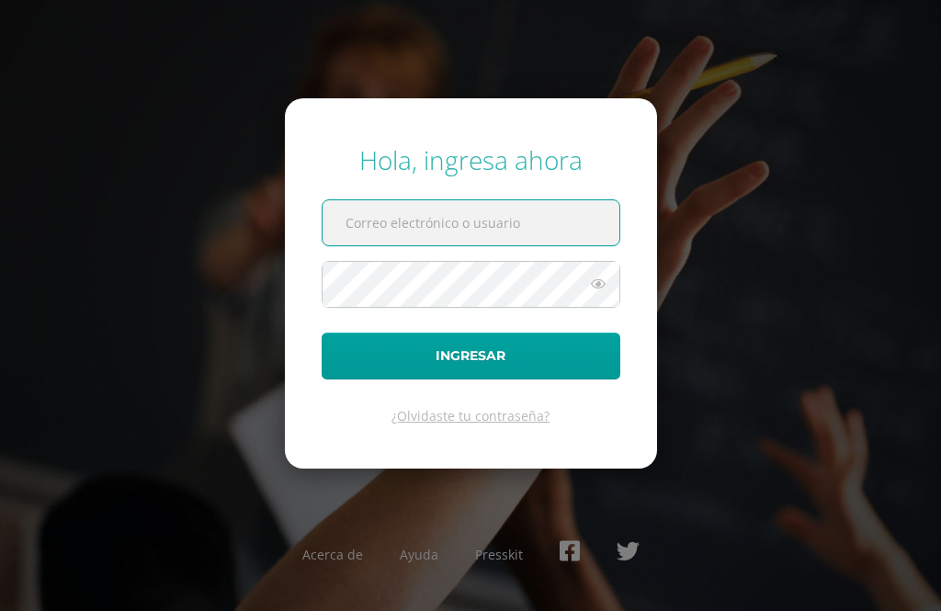
click at [475, 240] on input "text" at bounding box center [470, 222] width 297 height 45
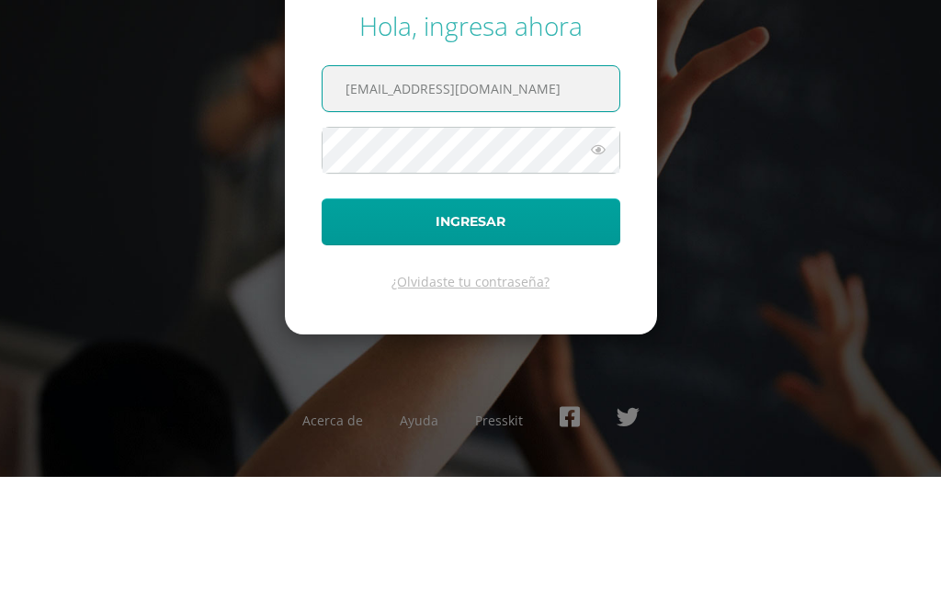
type input "[EMAIL_ADDRESS][DOMAIN_NAME]"
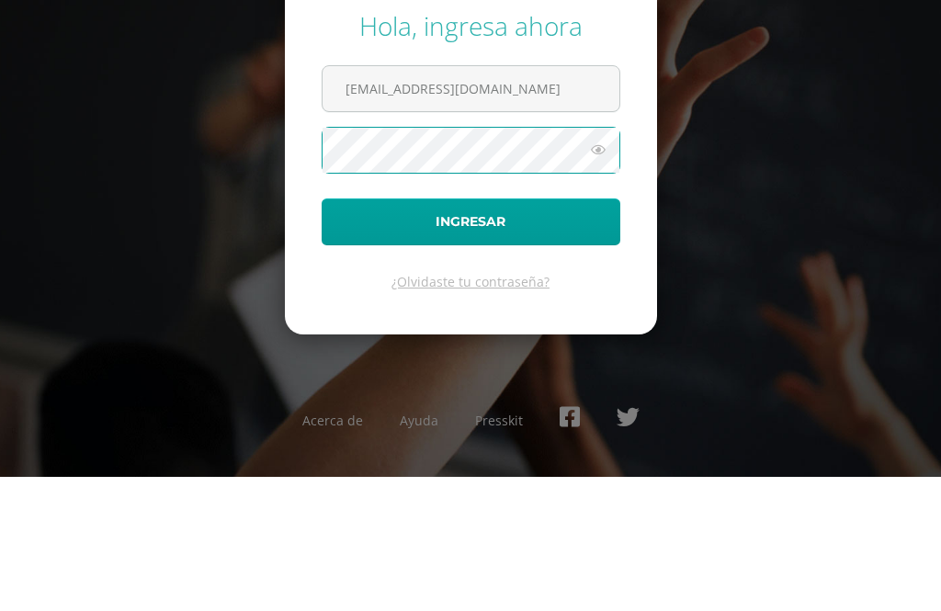
click at [470, 333] on button "Ingresar" at bounding box center [471, 356] width 299 height 47
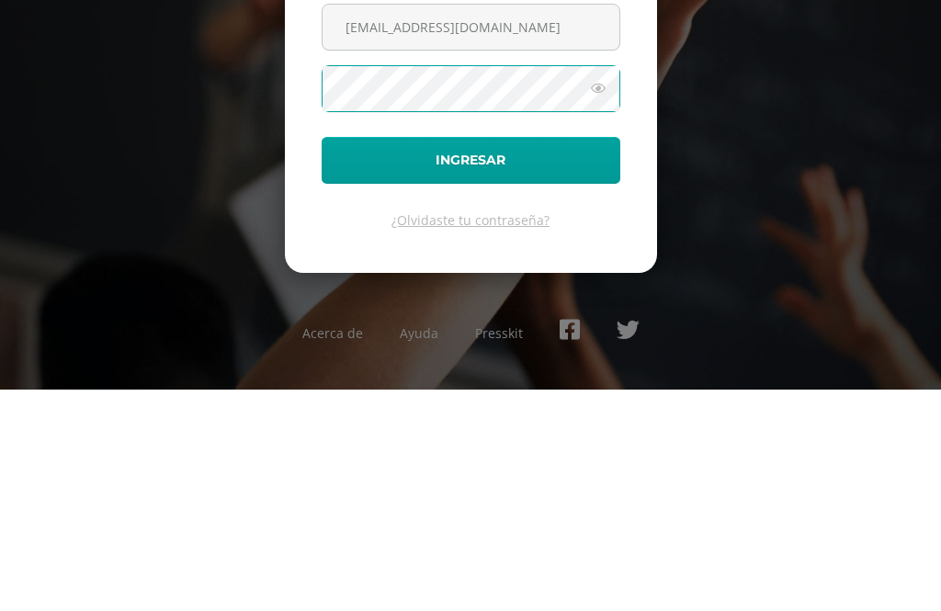
click at [593, 299] on icon at bounding box center [598, 310] width 24 height 22
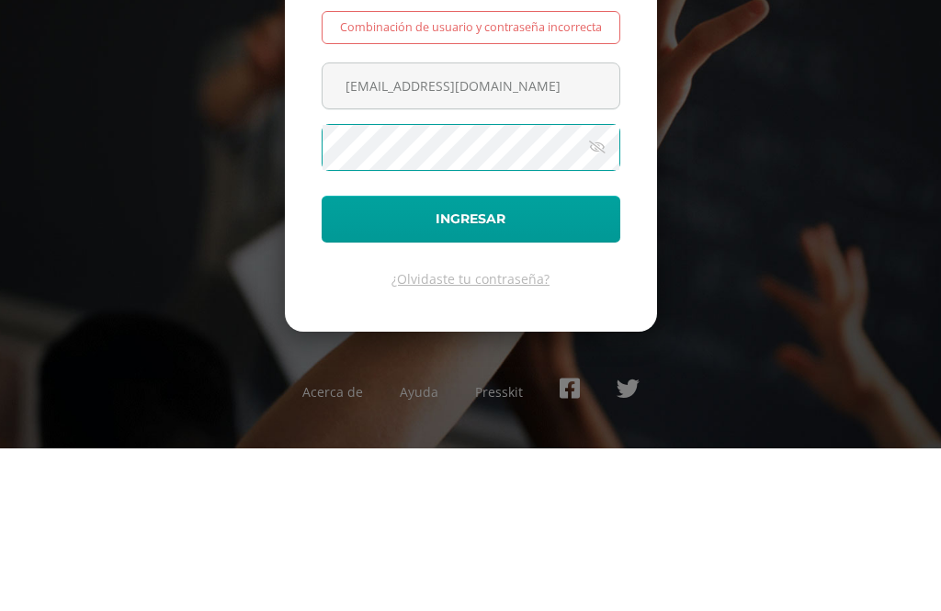
click at [593, 299] on icon at bounding box center [597, 310] width 26 height 22
click at [595, 299] on icon at bounding box center [598, 310] width 24 height 22
click at [481, 358] on button "Ingresar" at bounding box center [471, 381] width 299 height 47
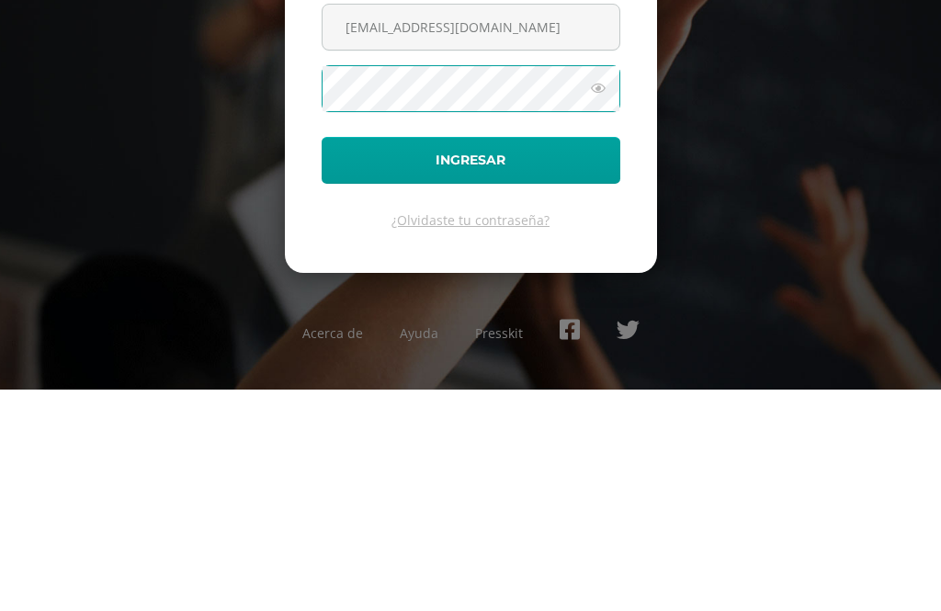
click at [596, 299] on icon at bounding box center [598, 310] width 24 height 22
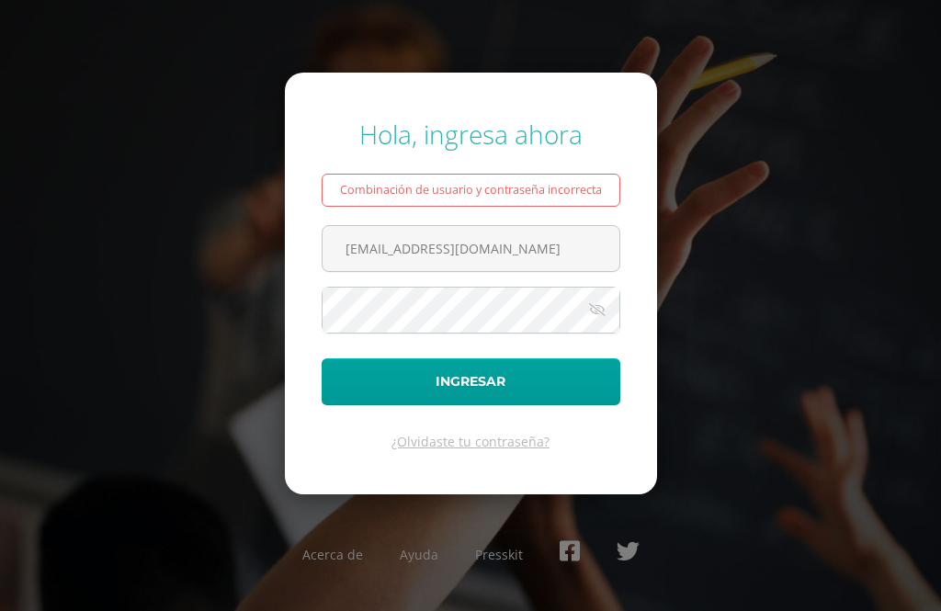
click at [504, 404] on button "Ingresar" at bounding box center [471, 381] width 299 height 47
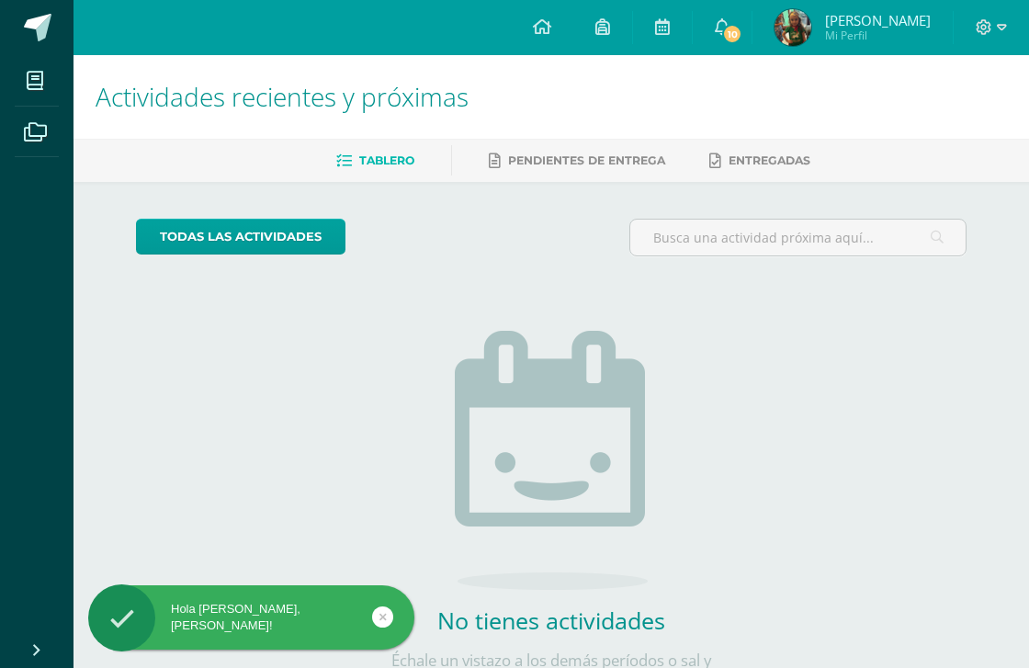
click at [729, 18] on icon at bounding box center [722, 26] width 15 height 17
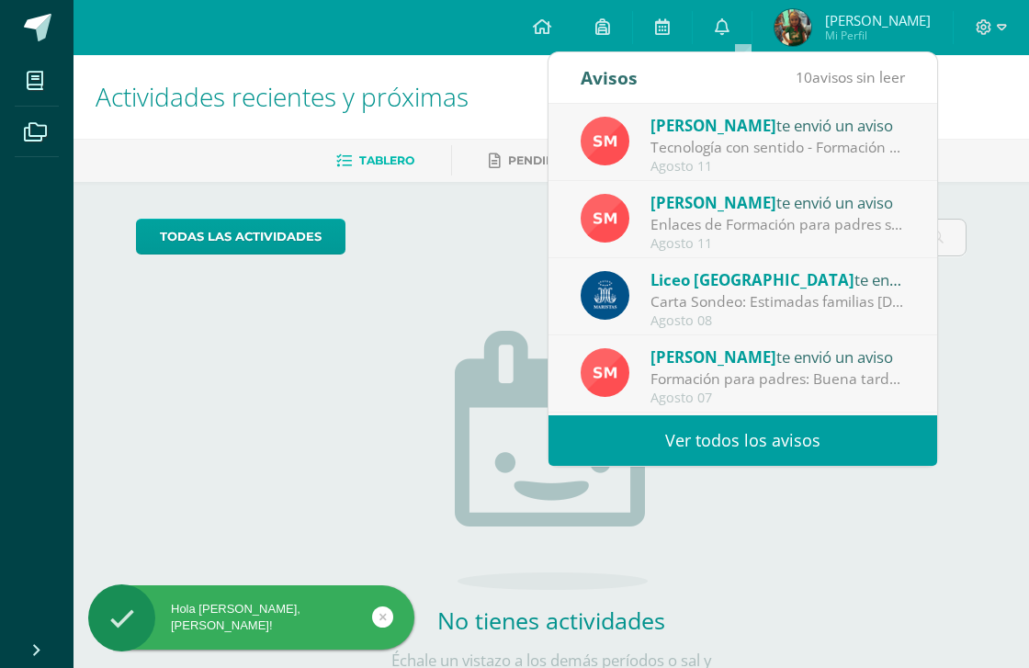
click at [773, 444] on link "Ver todos los avisos" at bounding box center [742, 440] width 389 height 51
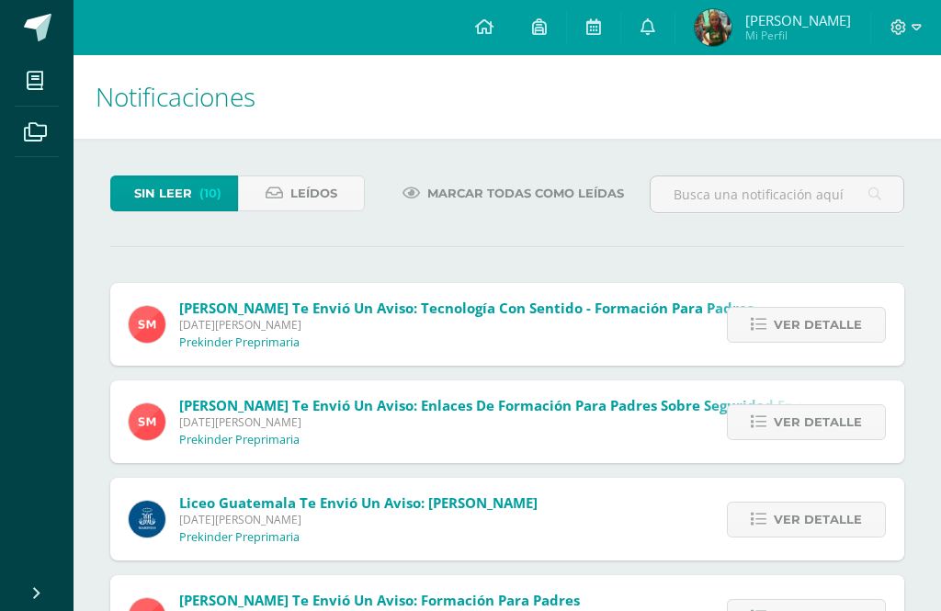
click at [761, 331] on icon at bounding box center [759, 325] width 16 height 16
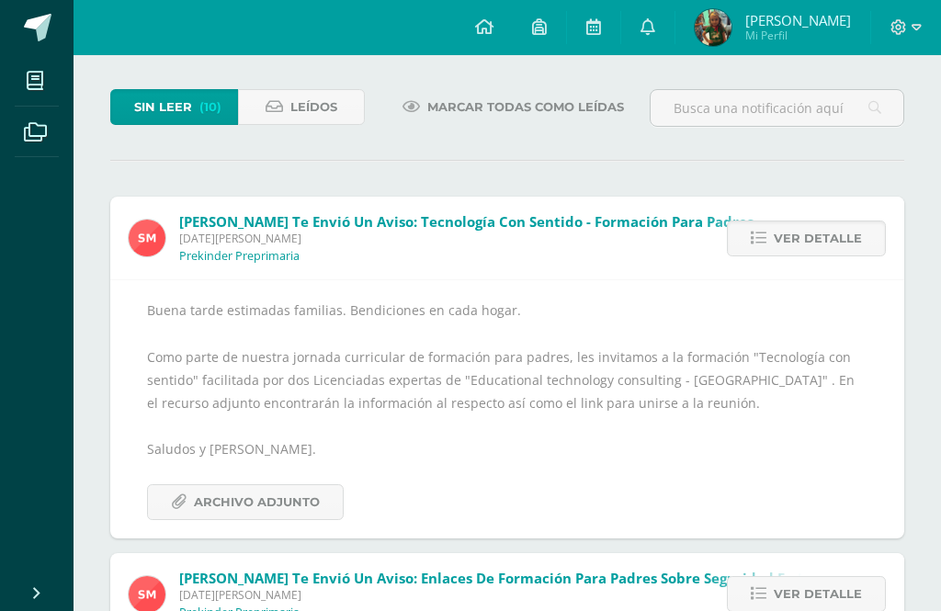
scroll to position [114, 0]
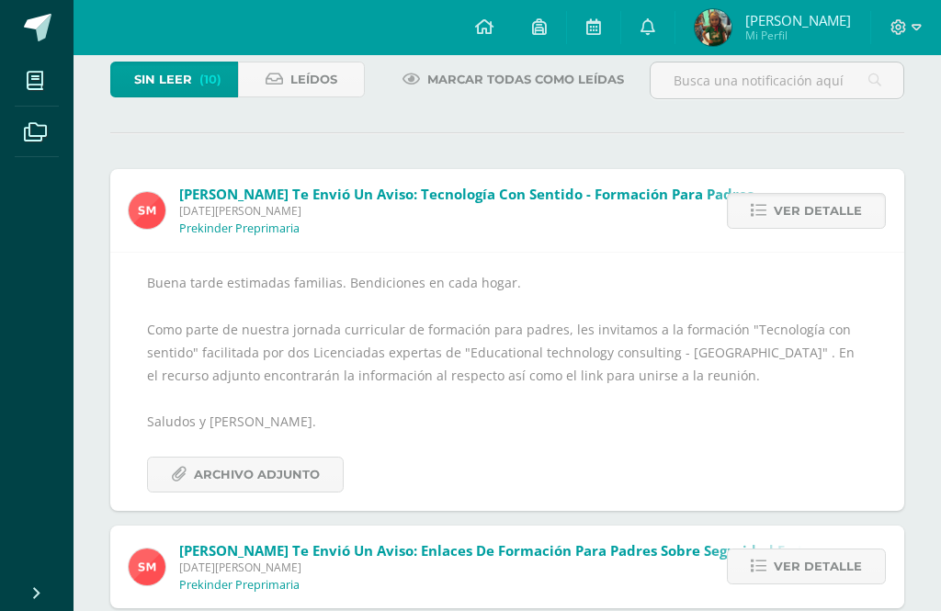
click at [299, 478] on span "Archivo Adjunto" at bounding box center [257, 474] width 126 height 34
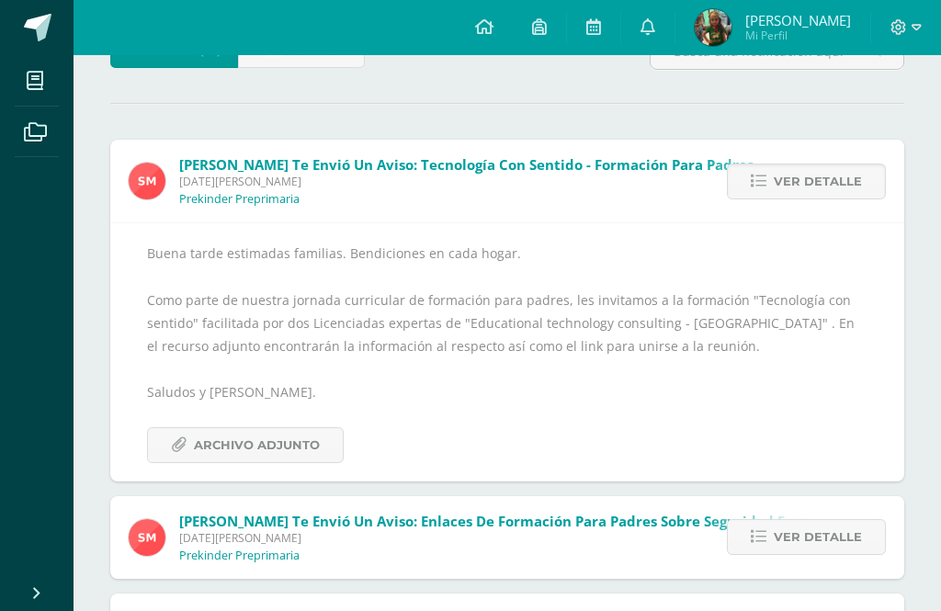
click at [271, 431] on span "Archivo Adjunto" at bounding box center [257, 445] width 126 height 34
click at [491, 6] on link at bounding box center [484, 27] width 57 height 55
click at [663, 39] on link at bounding box center [647, 27] width 53 height 55
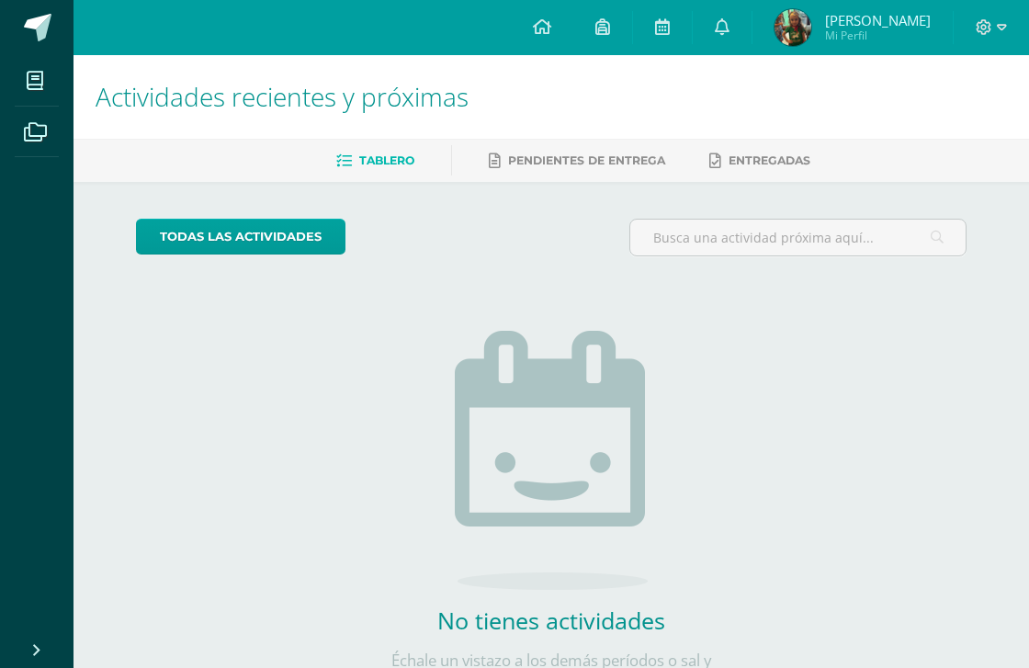
click at [729, 24] on icon at bounding box center [722, 26] width 15 height 17
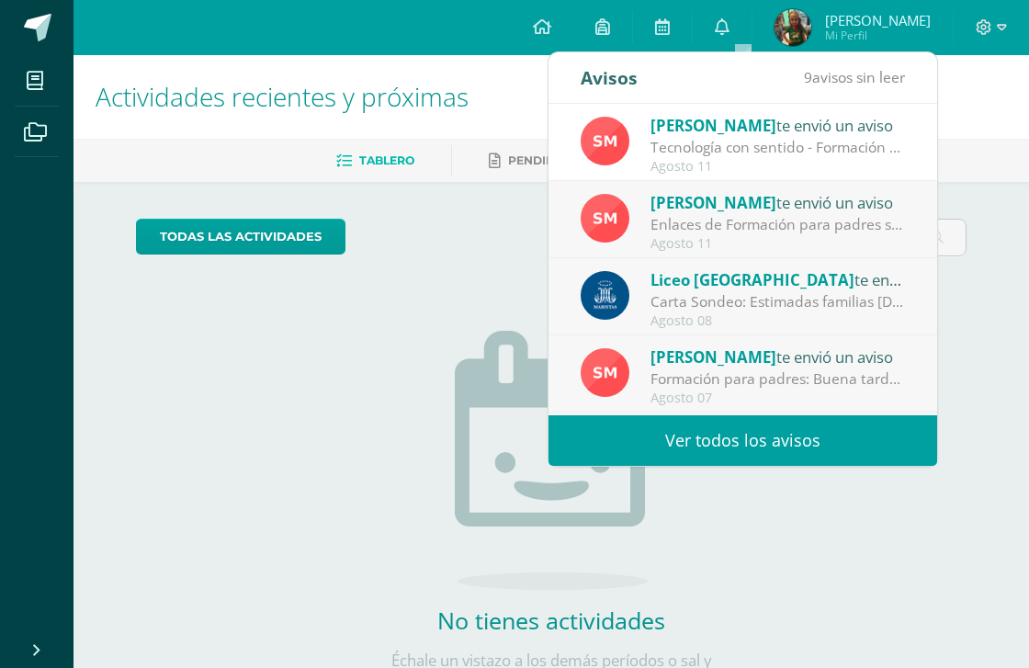
click at [738, 430] on link "Ver todos los avisos" at bounding box center [742, 440] width 389 height 51
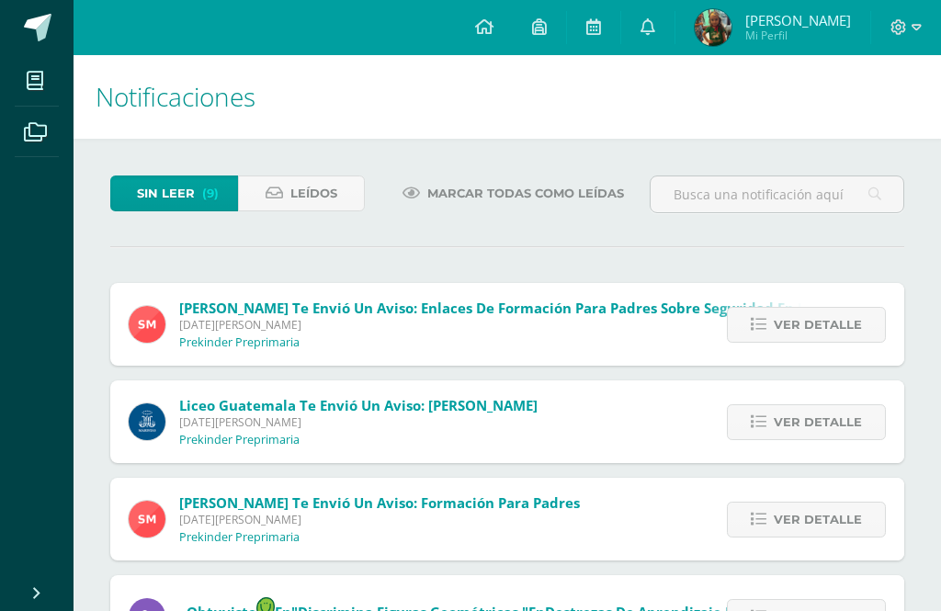
click at [555, 423] on div "Liceo Guatemala te envió un aviso: Carta Sondeo Viernes 08 de Agosto de 2025 Pr…" at bounding box center [507, 421] width 794 height 83
click at [779, 421] on span "Ver detalle" at bounding box center [817, 422] width 88 height 34
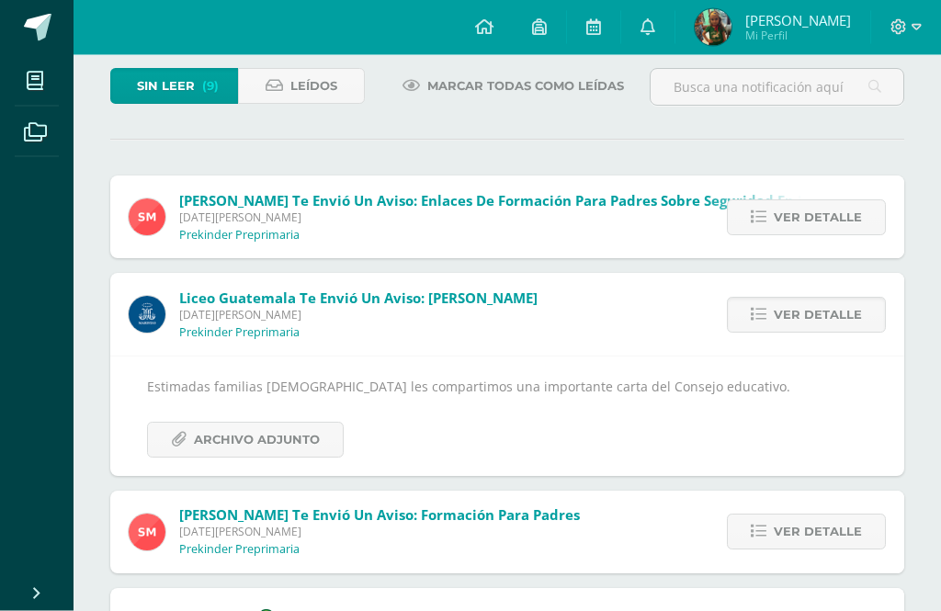
scroll to position [110, 0]
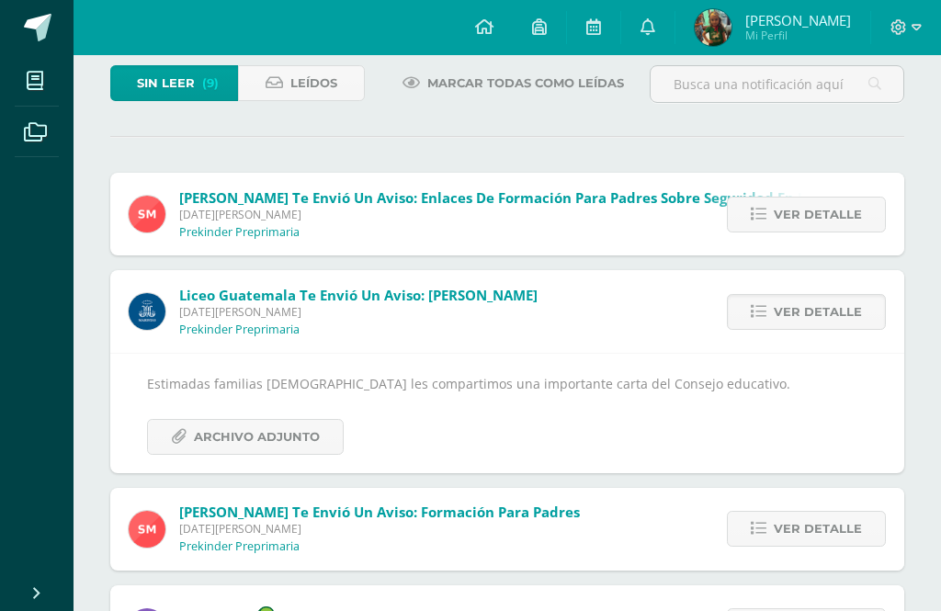
click at [277, 447] on span "Archivo Adjunto" at bounding box center [257, 437] width 126 height 34
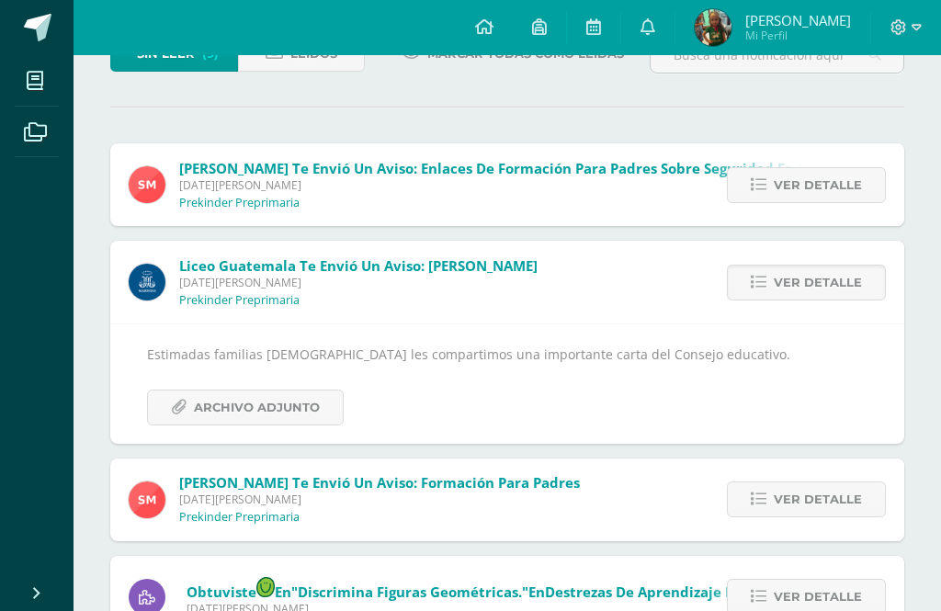
click at [765, 299] on link "Ver detalle" at bounding box center [806, 283] width 159 height 36
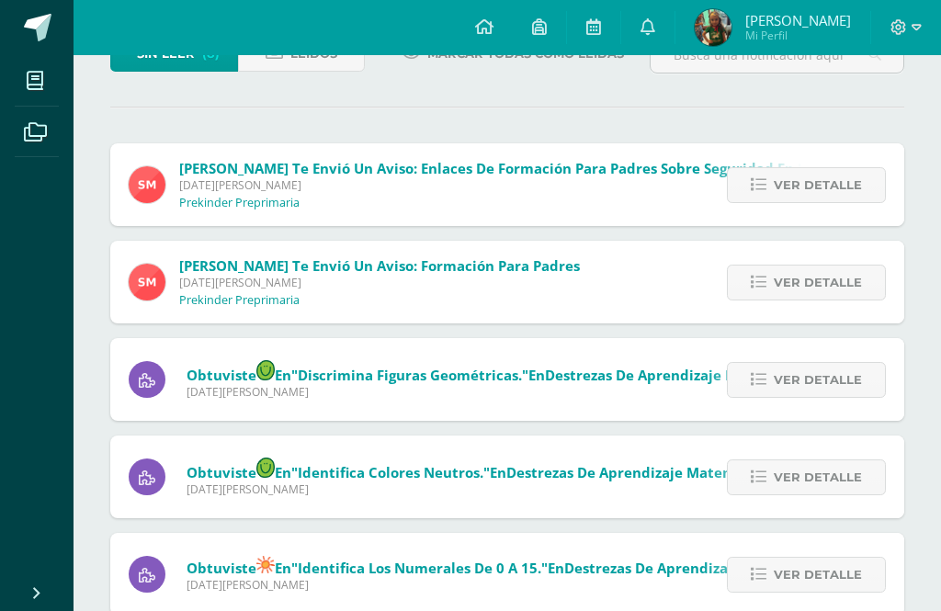
click at [555, 383] on span "Obtuviste en "Discrimina figuras geométricas." en Destrezas de Aprendizaje Mate…" at bounding box center [517, 372] width 663 height 24
click at [760, 383] on icon at bounding box center [759, 380] width 16 height 16
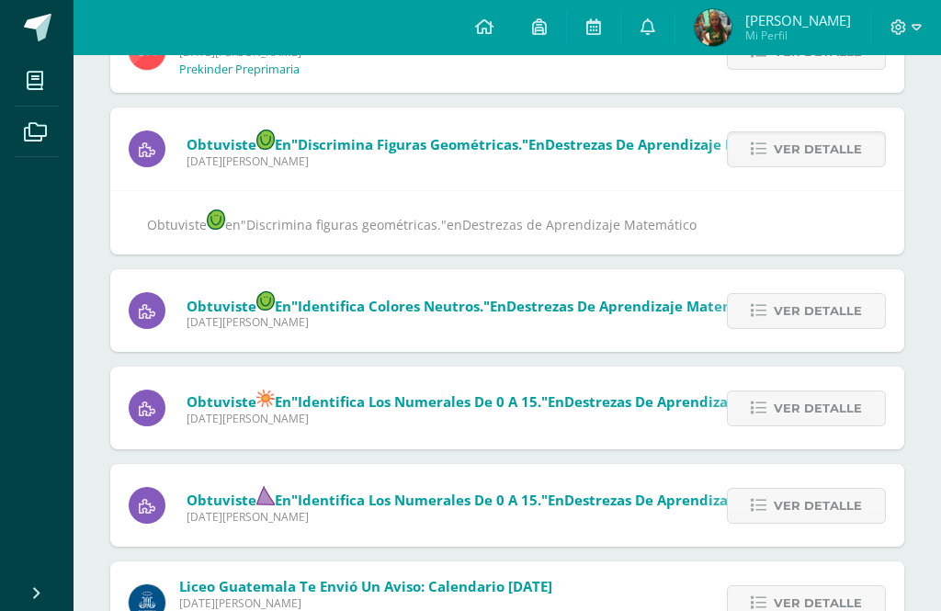
scroll to position [368, 0]
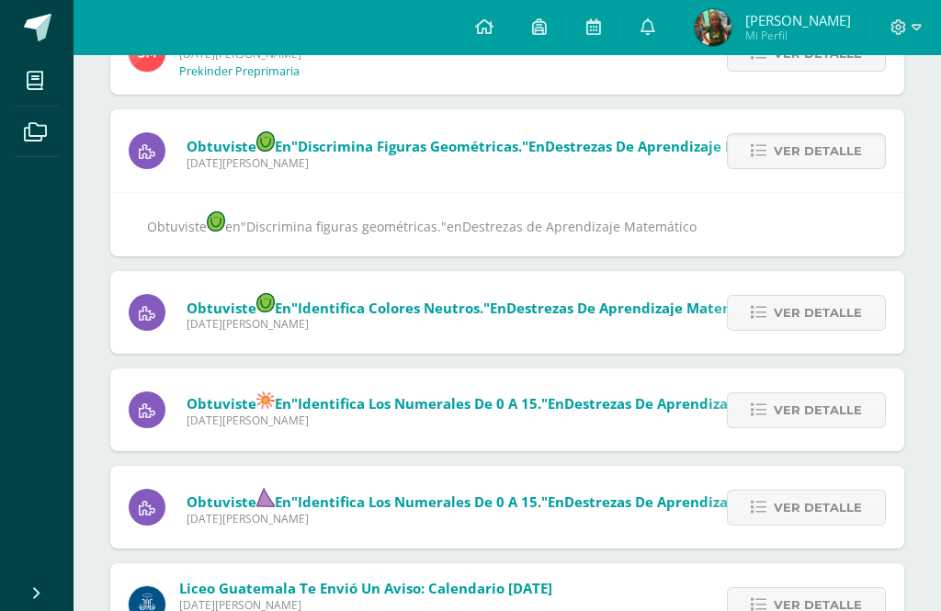
click at [652, 235] on span "Destrezas de Aprendizaje Matemático" at bounding box center [579, 226] width 234 height 17
click at [614, 186] on div "Obtuviste en "Discrimina figuras geométricas." en Destrezas de Aprendizaje Mate…" at bounding box center [489, 150] width 758 height 83
click at [798, 146] on span "Ver detalle" at bounding box center [817, 151] width 88 height 34
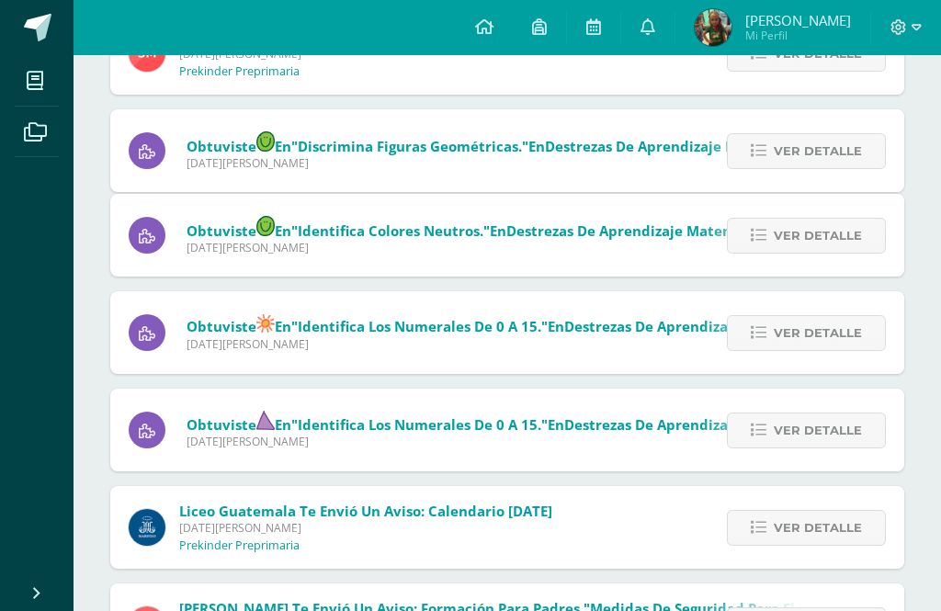
scroll to position [320, 0]
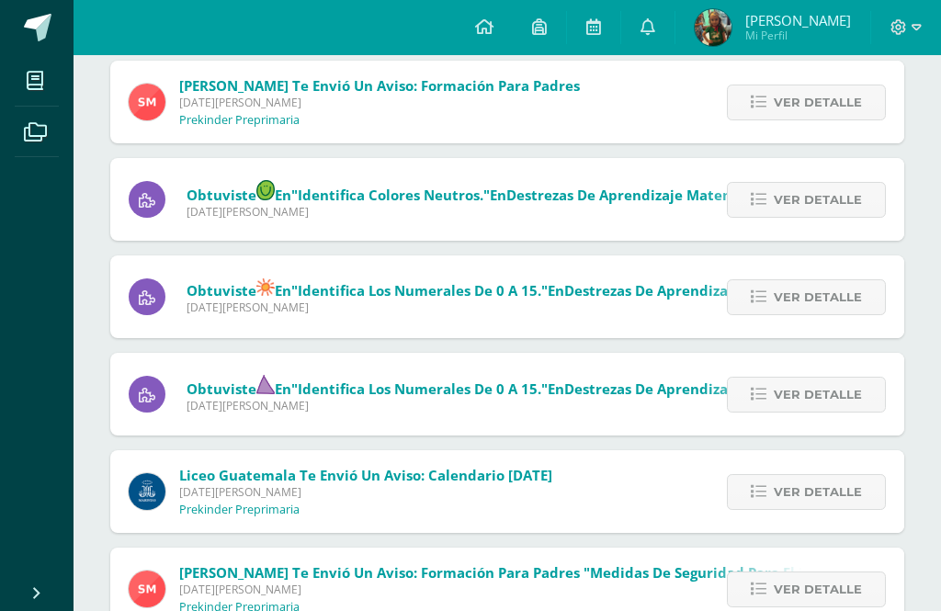
click at [786, 105] on span "Ver detalle" at bounding box center [817, 102] width 88 height 34
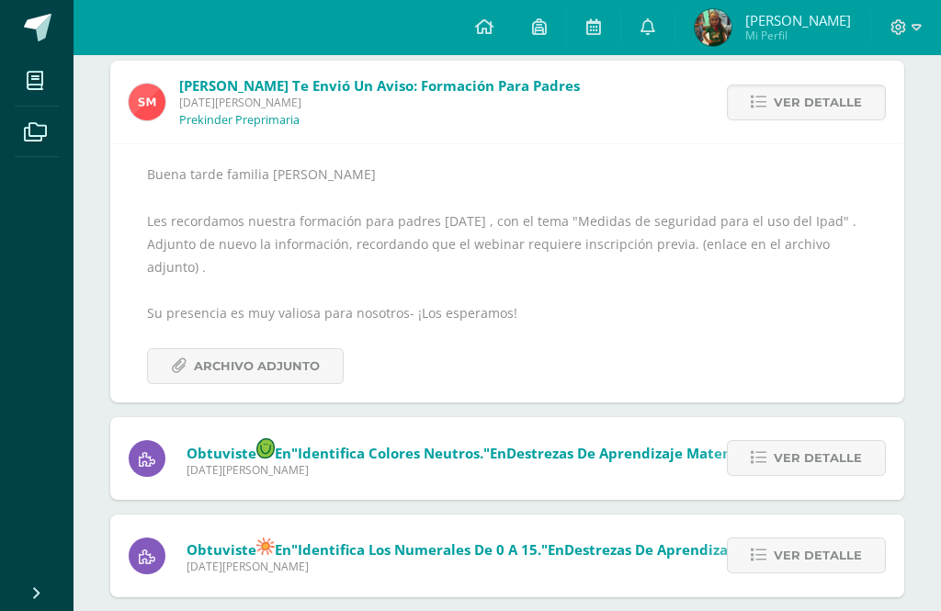
click at [786, 91] on span "Ver detalle" at bounding box center [817, 102] width 88 height 34
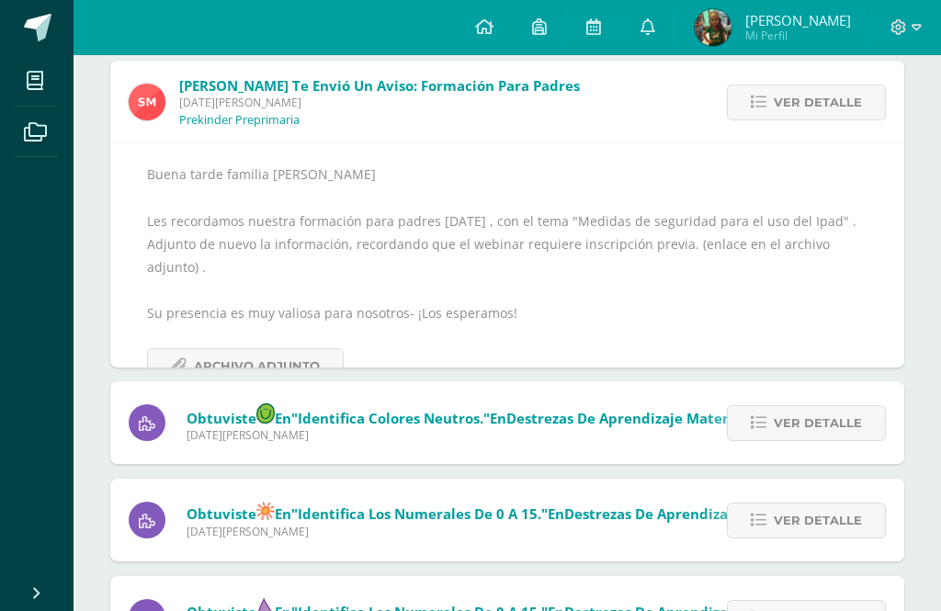
scroll to position [222, 0]
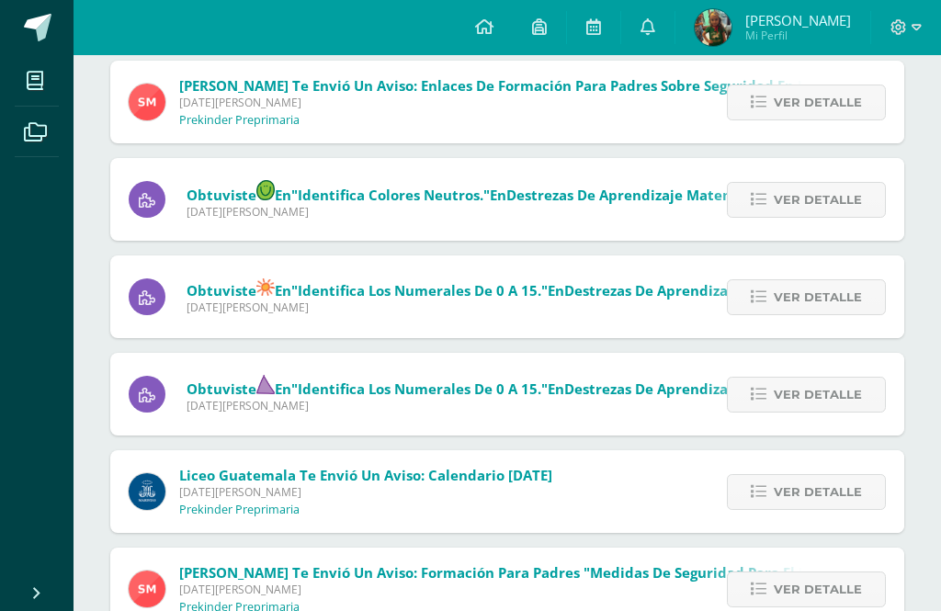
click at [801, 206] on span "Ver detalle" at bounding box center [817, 200] width 88 height 34
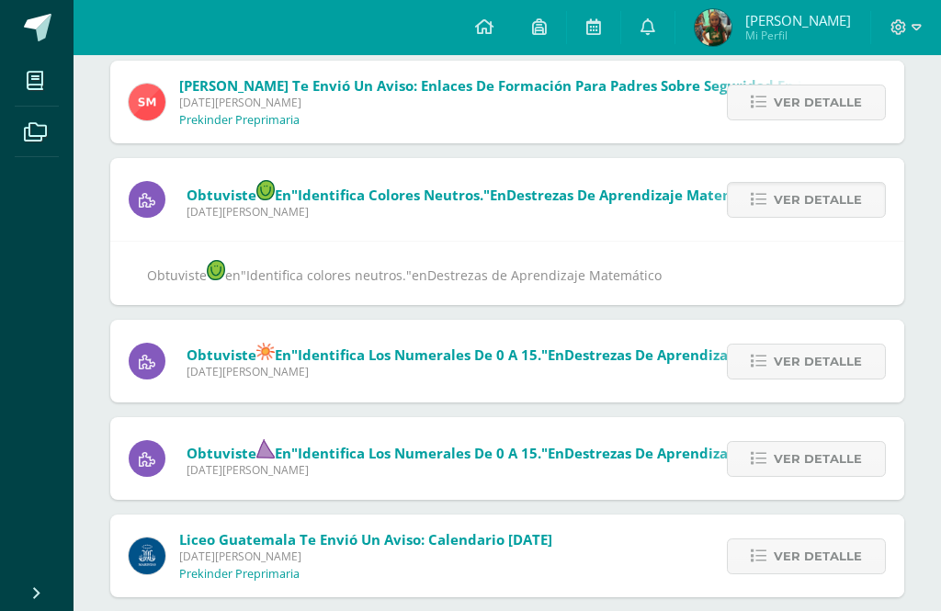
click at [783, 358] on span "Ver detalle" at bounding box center [817, 361] width 88 height 34
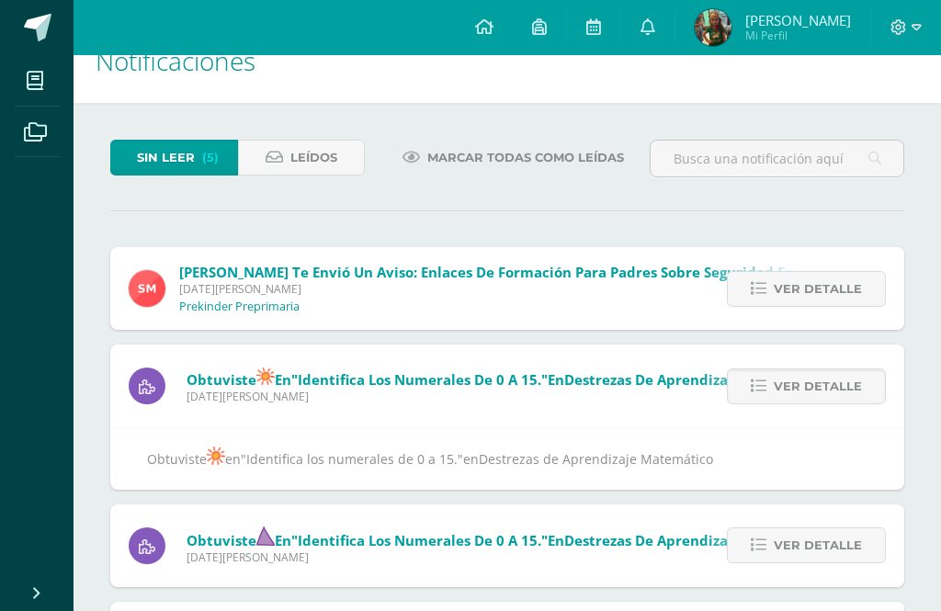
scroll to position [35, 0]
click at [811, 390] on span "Ver detalle" at bounding box center [817, 387] width 88 height 34
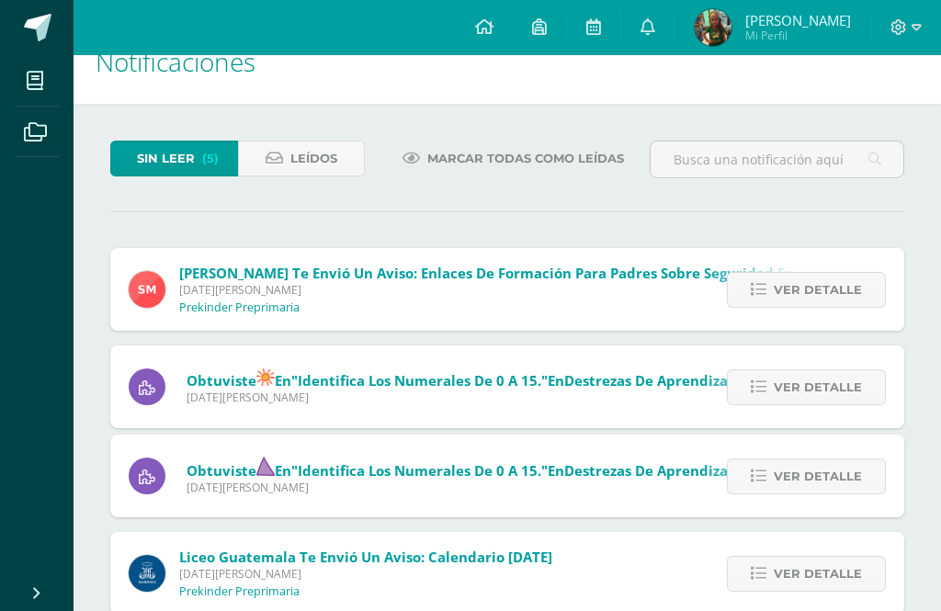
scroll to position [28, 0]
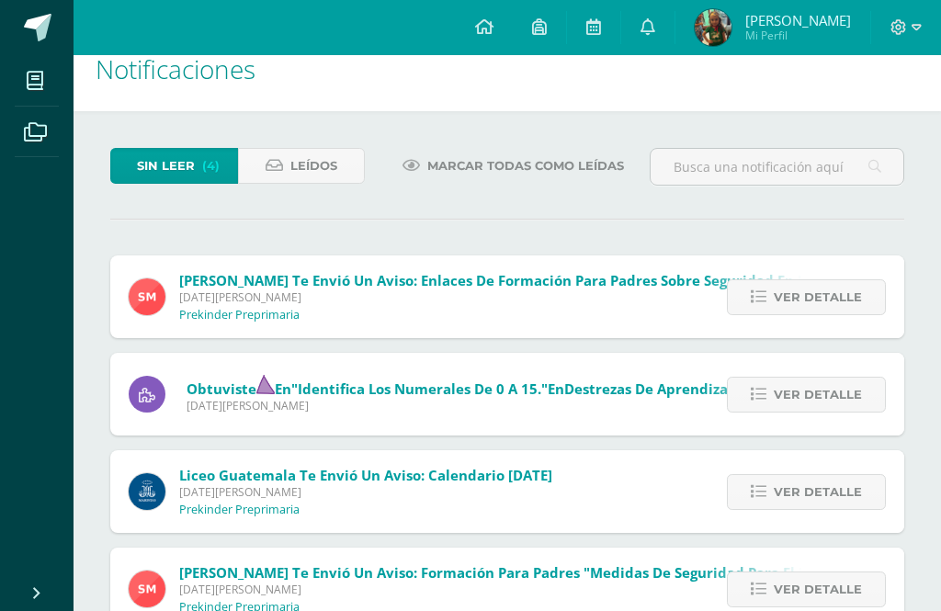
click at [792, 299] on span "Ver detalle" at bounding box center [817, 297] width 88 height 34
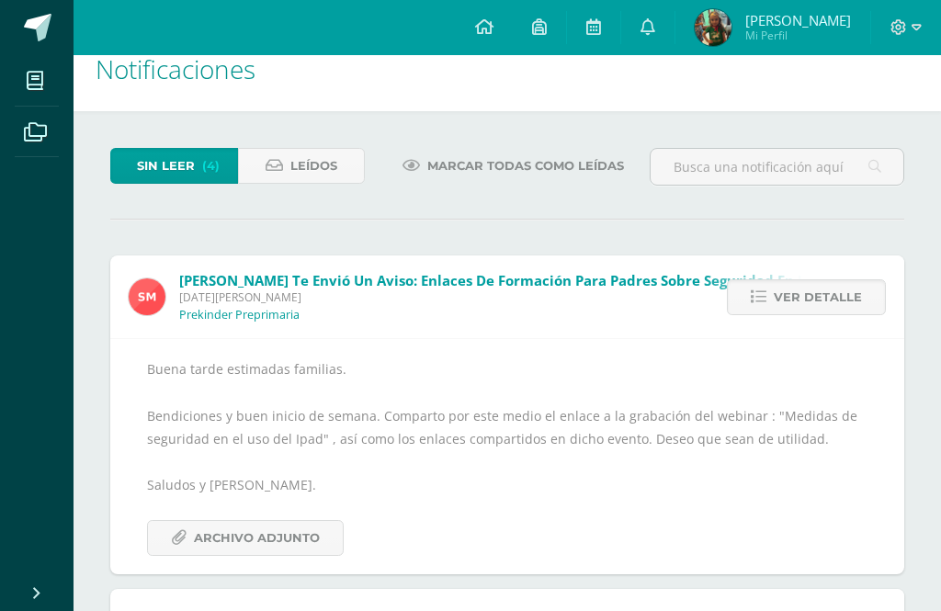
click at [827, 297] on span "Ver detalle" at bounding box center [817, 297] width 88 height 34
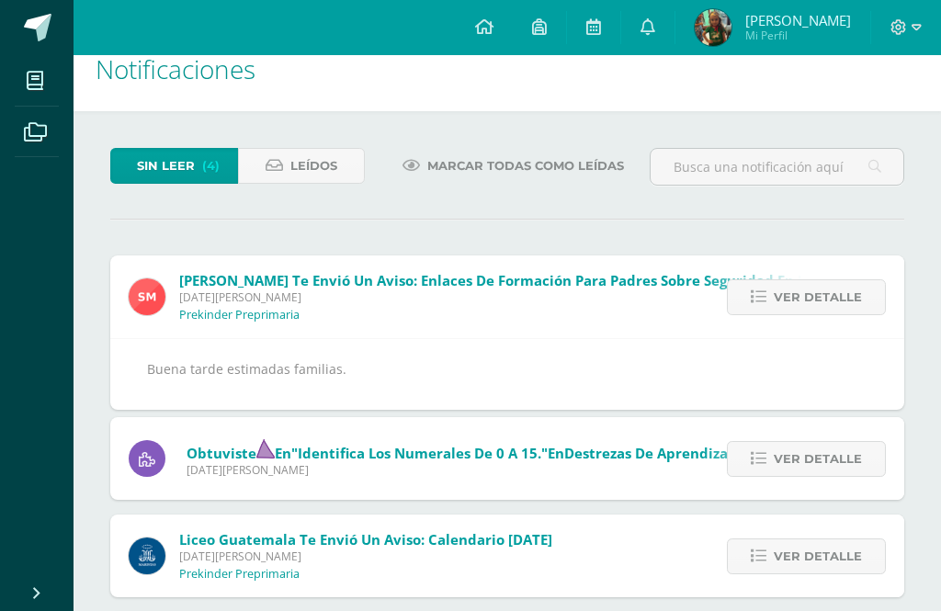
scroll to position [0, 0]
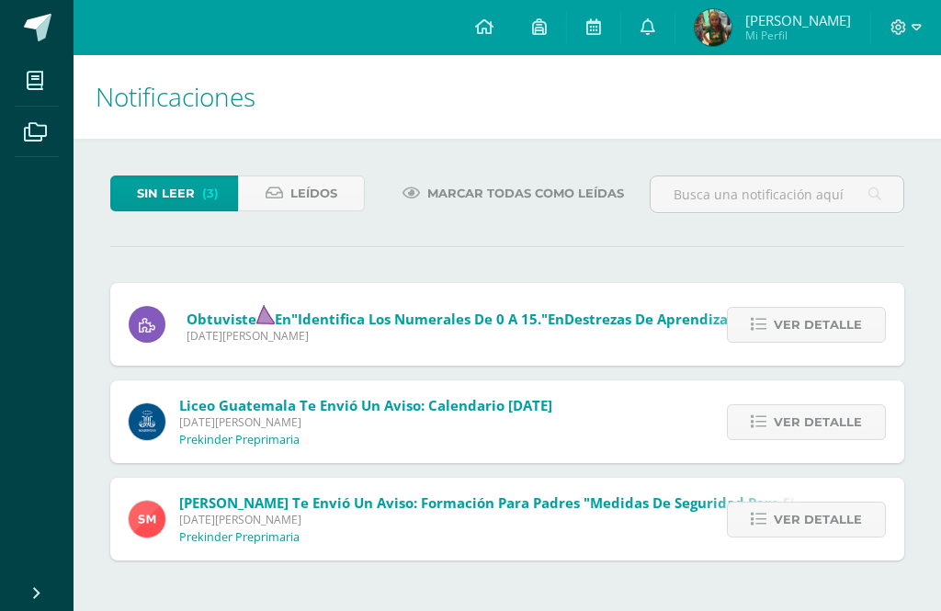
click at [815, 340] on span "Ver detalle" at bounding box center [817, 325] width 88 height 34
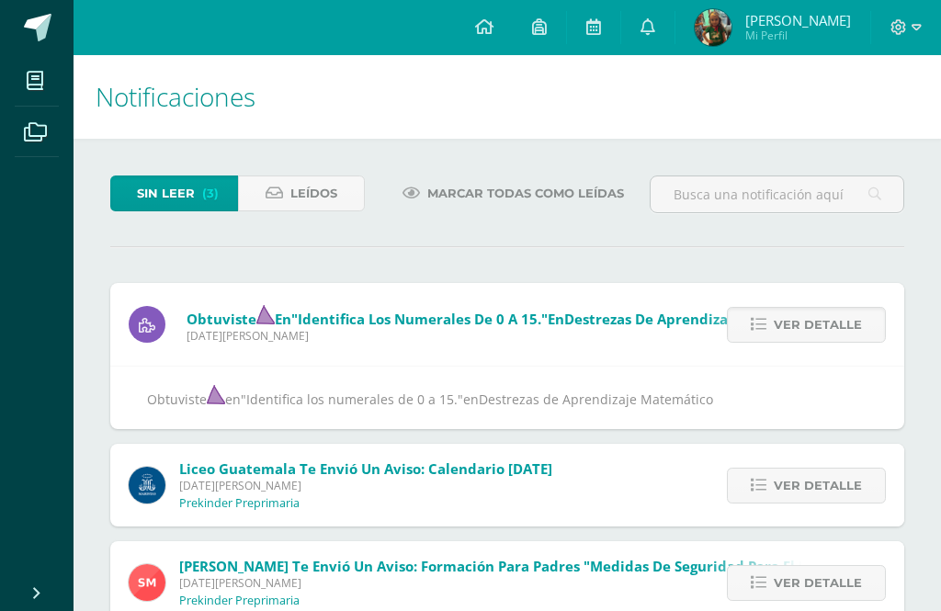
click at [809, 334] on span "Ver detalle" at bounding box center [817, 325] width 88 height 34
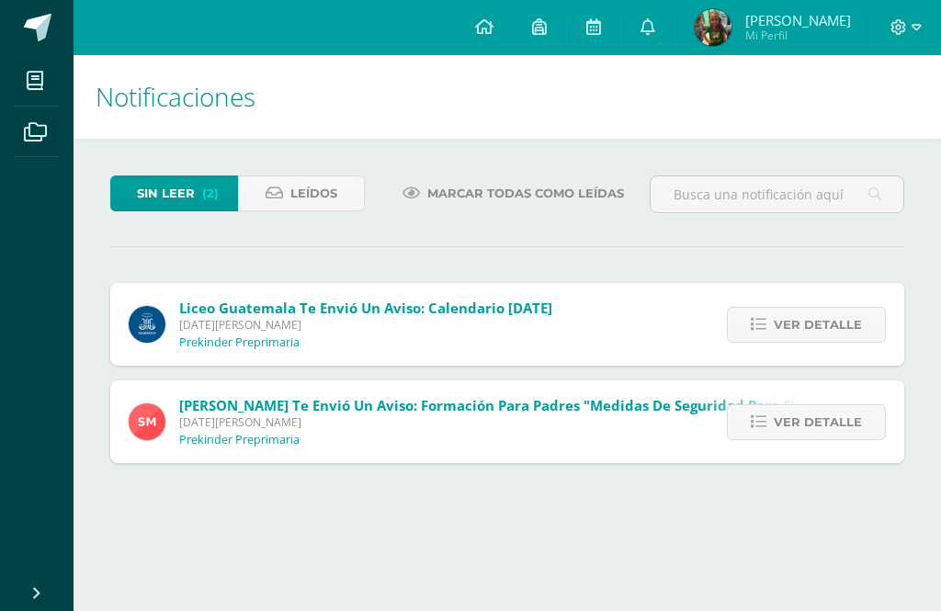
click at [813, 339] on span "Ver detalle" at bounding box center [817, 325] width 88 height 34
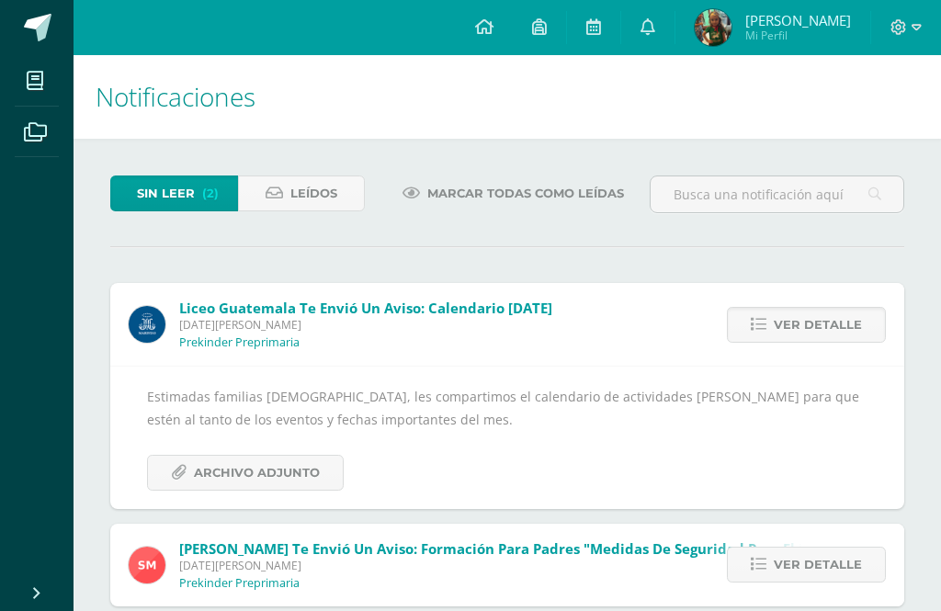
click at [814, 322] on span "Ver detalle" at bounding box center [817, 325] width 88 height 34
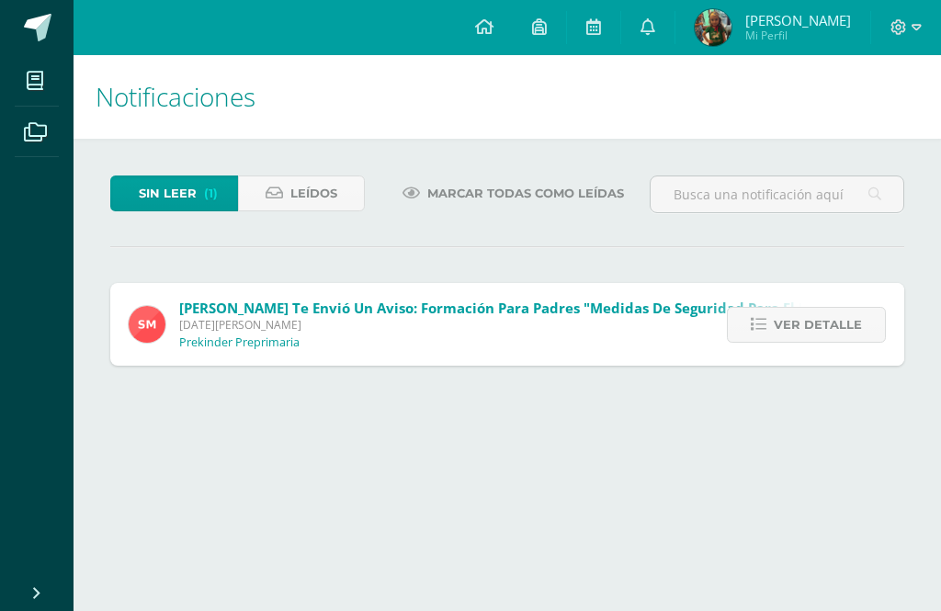
click at [807, 332] on span "Ver detalle" at bounding box center [817, 325] width 88 height 34
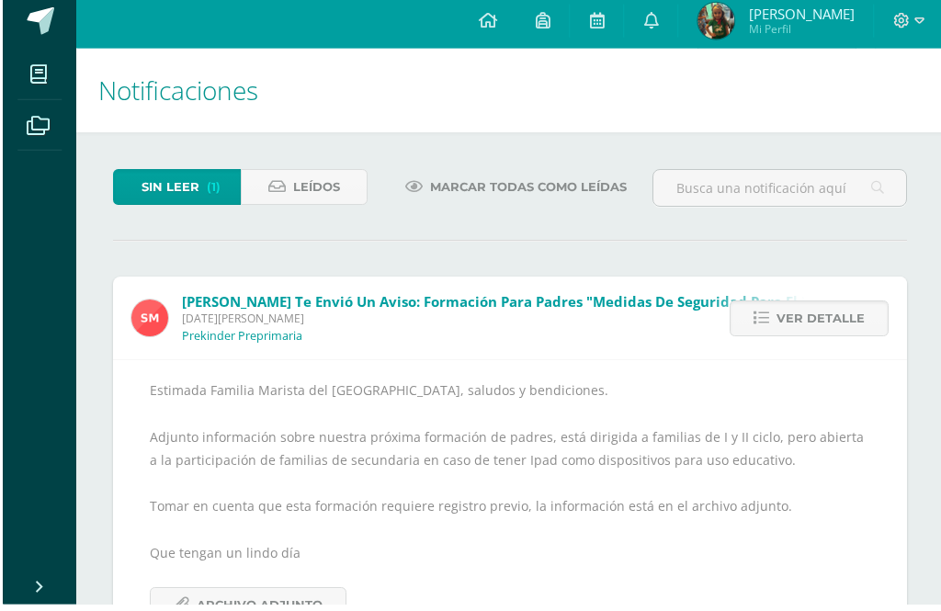
scroll to position [16, 0]
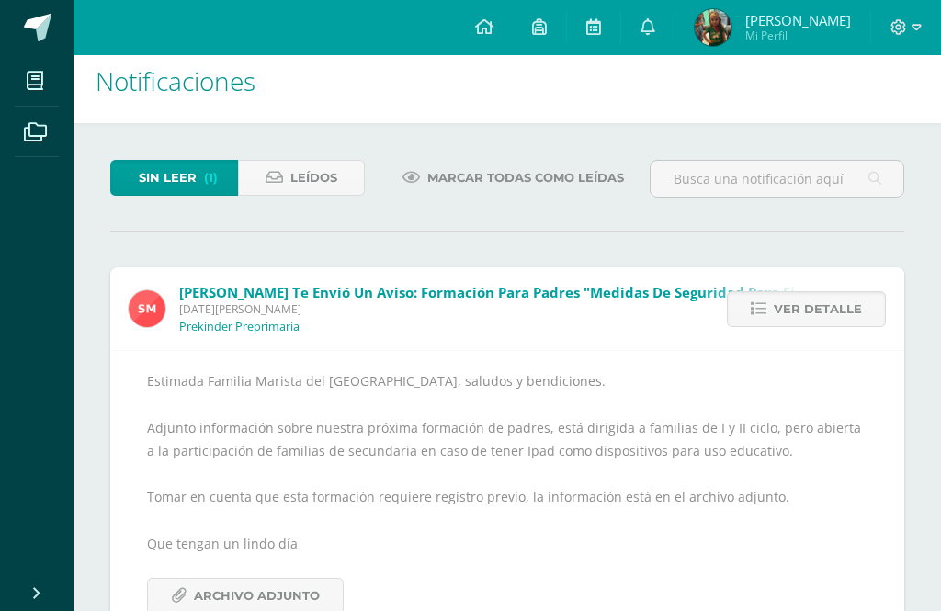
click at [800, 318] on span "Ver detalle" at bounding box center [817, 309] width 88 height 34
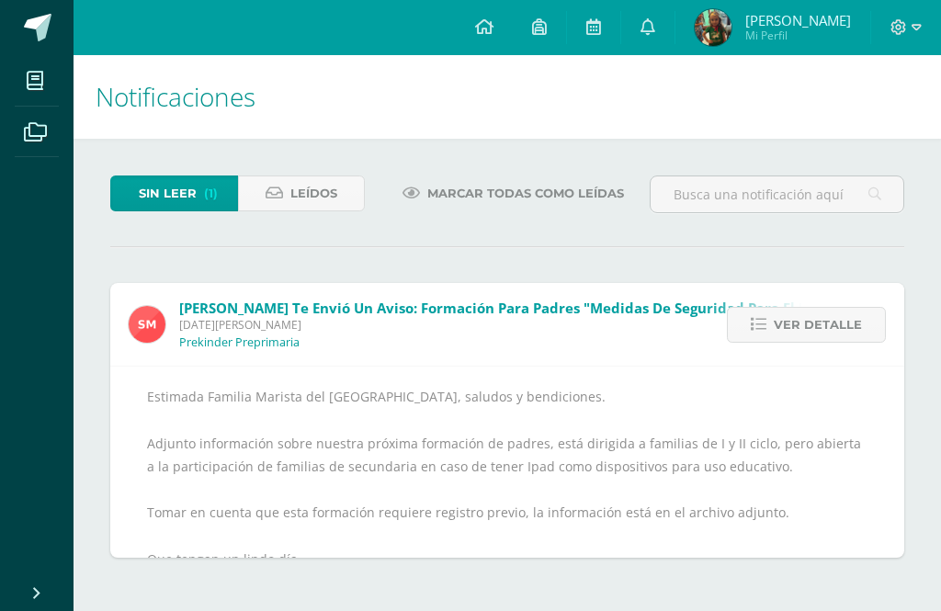
scroll to position [0, 0]
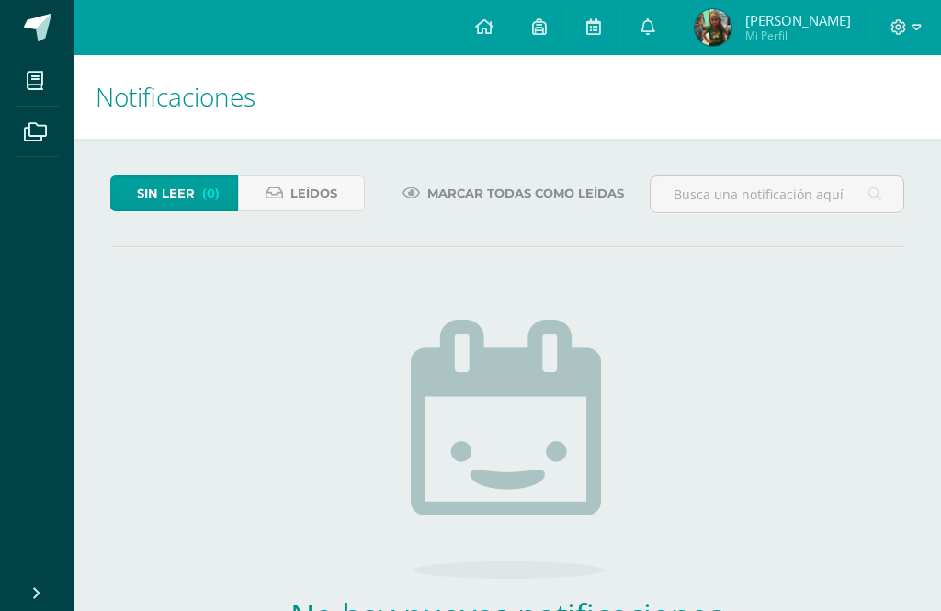
click at [299, 194] on span "Leídos" at bounding box center [313, 193] width 47 height 34
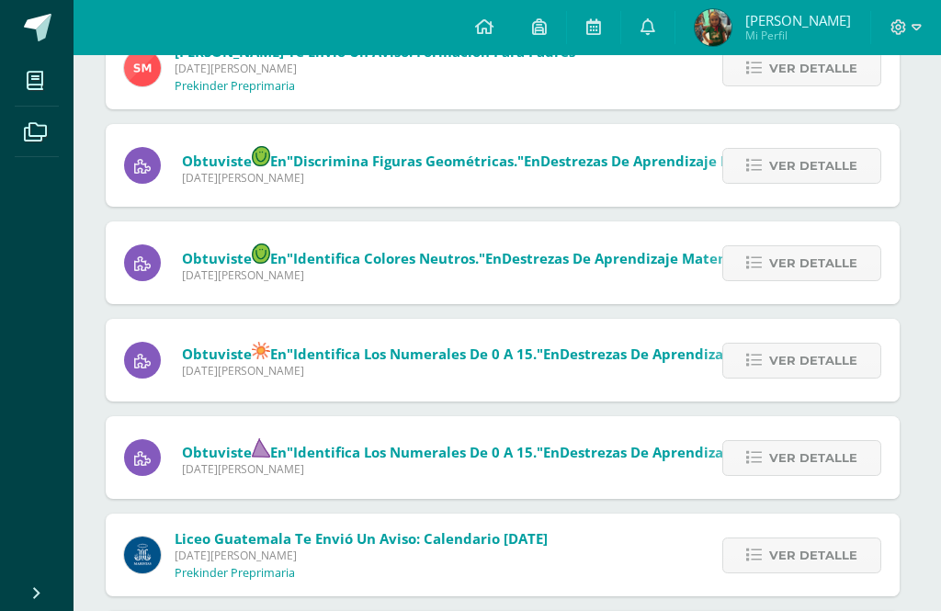
scroll to position [551, 5]
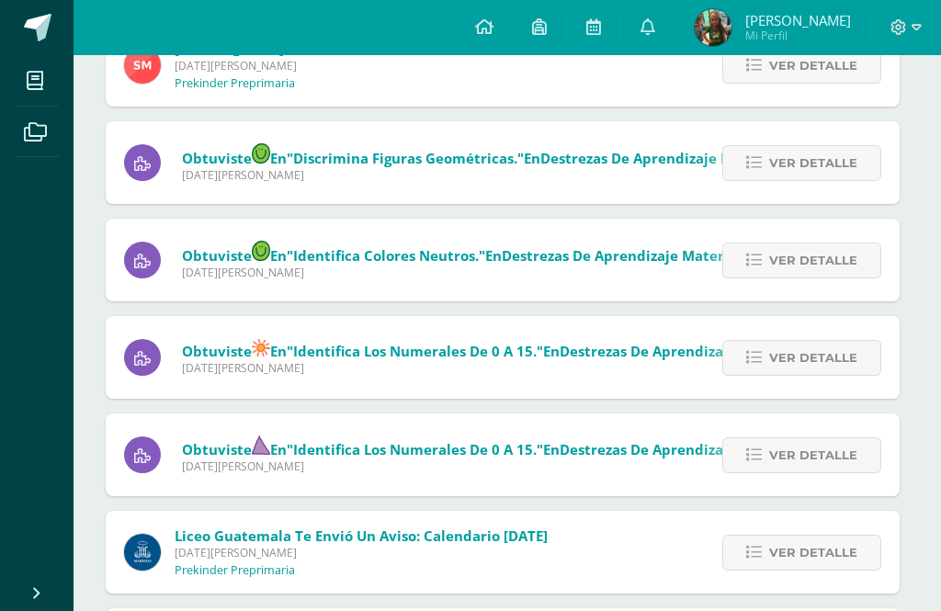
click at [282, 172] on span "[DATE][PERSON_NAME]" at bounding box center [513, 175] width 663 height 16
click at [839, 166] on span "Ver detalle" at bounding box center [813, 163] width 88 height 34
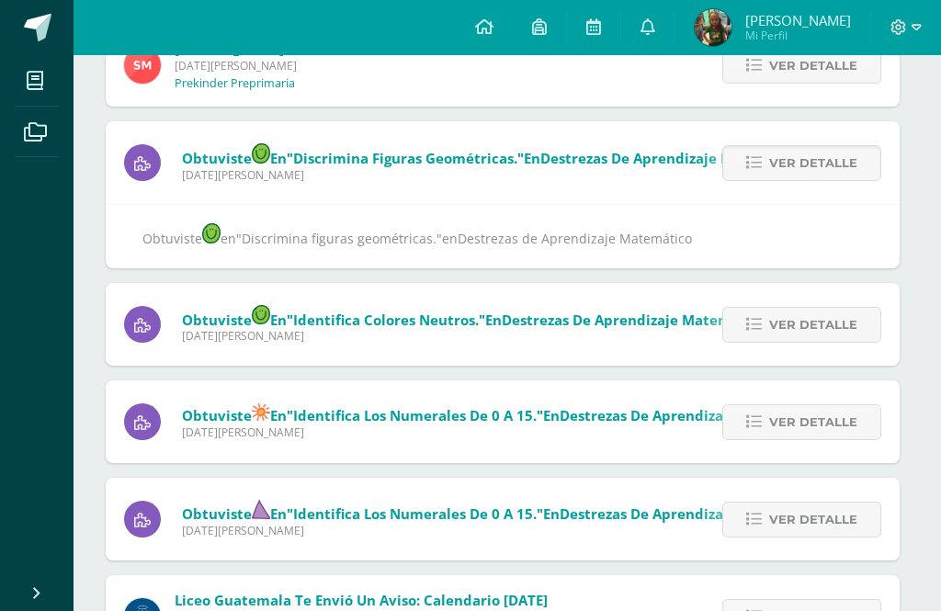
click at [838, 326] on span "Ver detalle" at bounding box center [813, 325] width 88 height 34
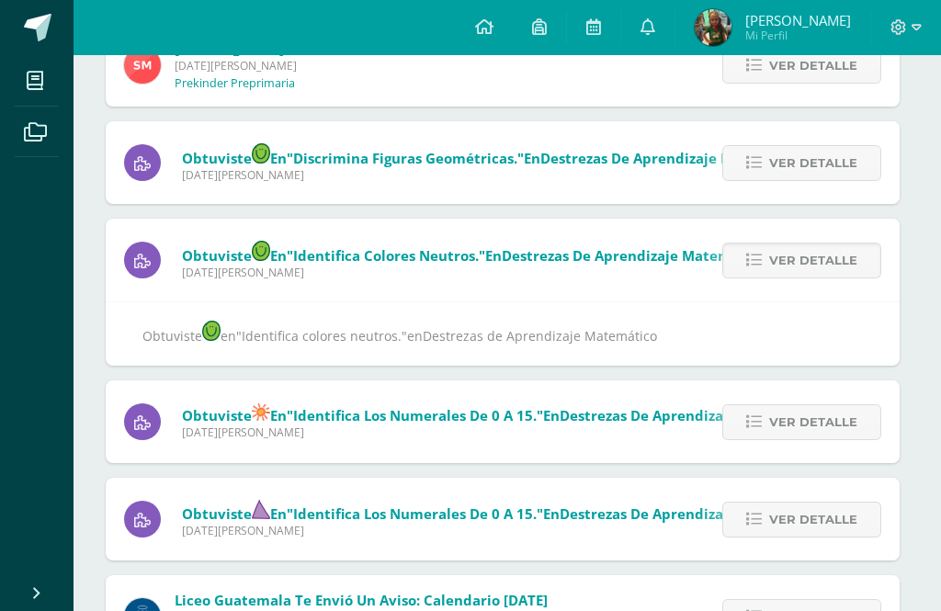
click at [5, 467] on ul "Mis cursos Archivos" at bounding box center [36, 313] width 73 height 516
click at [841, 431] on span "Ver detalle" at bounding box center [813, 422] width 88 height 34
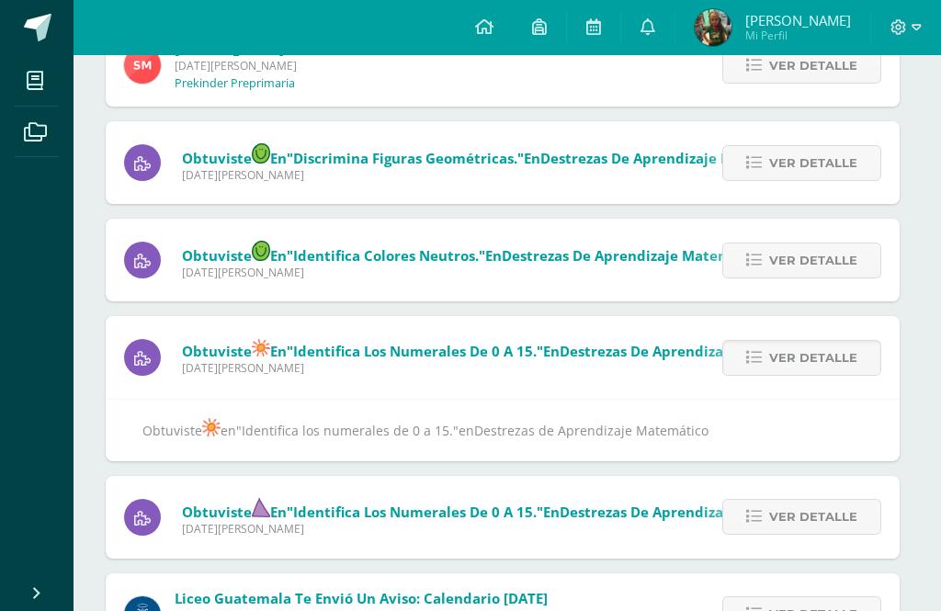
click at [832, 523] on span "Ver detalle" at bounding box center [813, 517] width 88 height 34
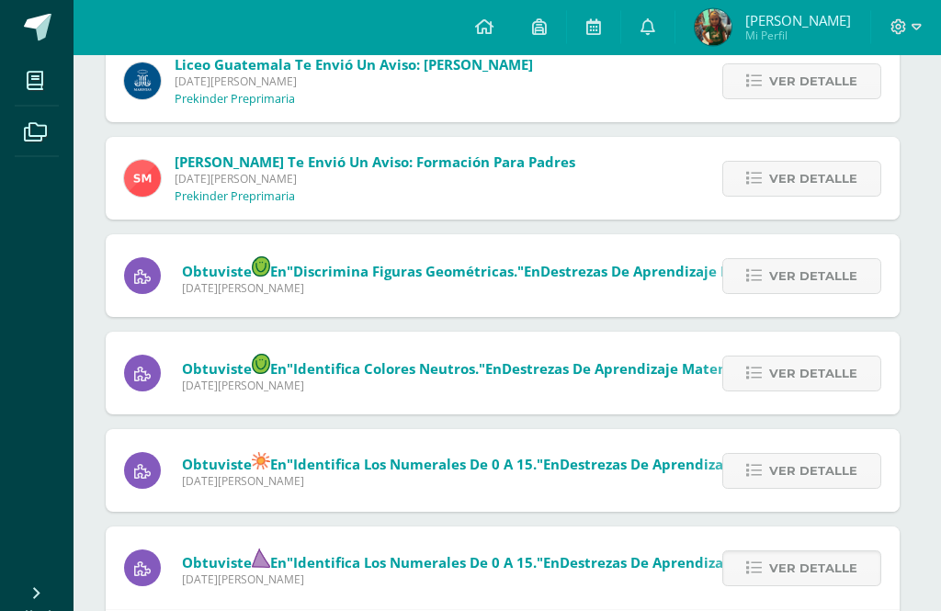
scroll to position [438, 5]
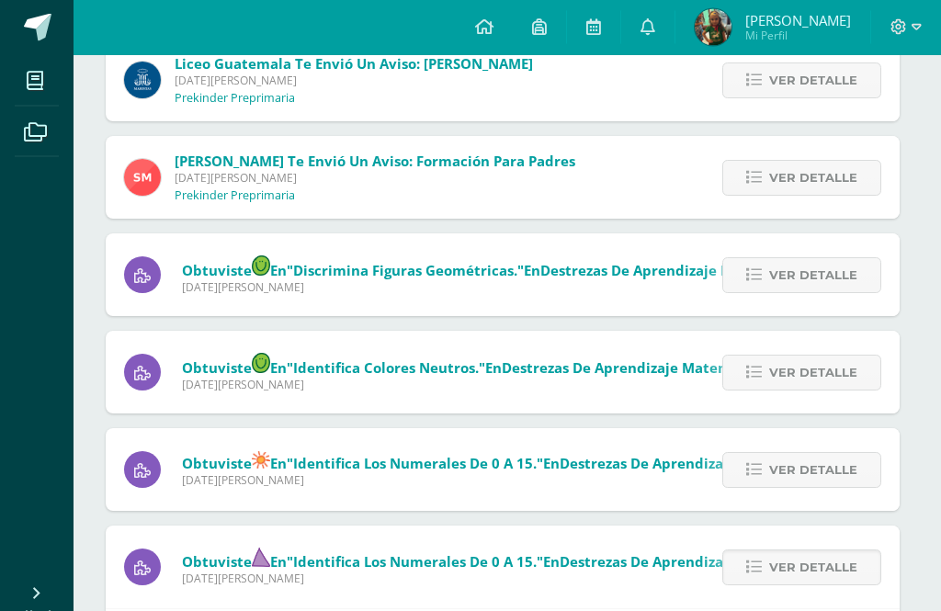
click at [827, 277] on span "Ver detalle" at bounding box center [813, 276] width 88 height 34
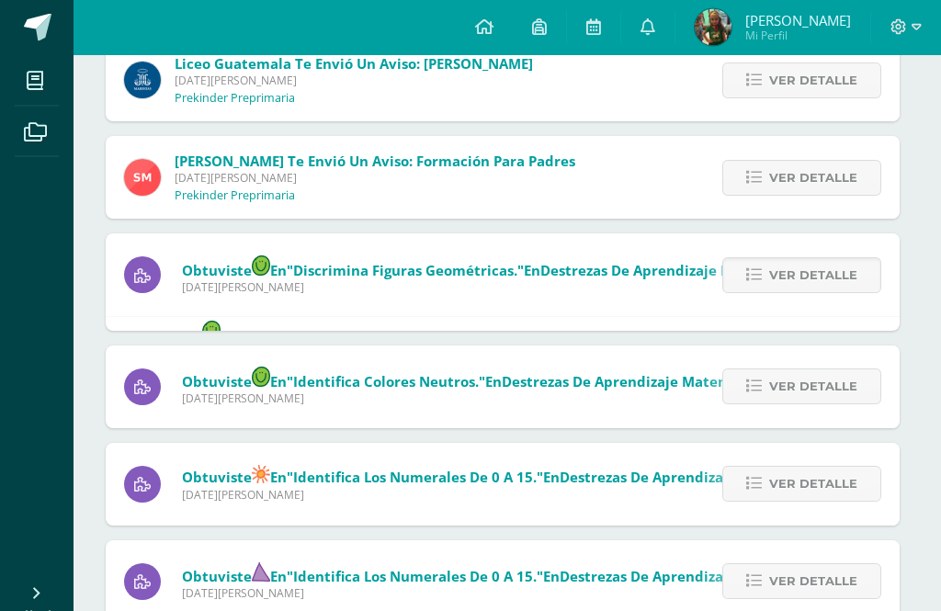
scroll to position [439, 5]
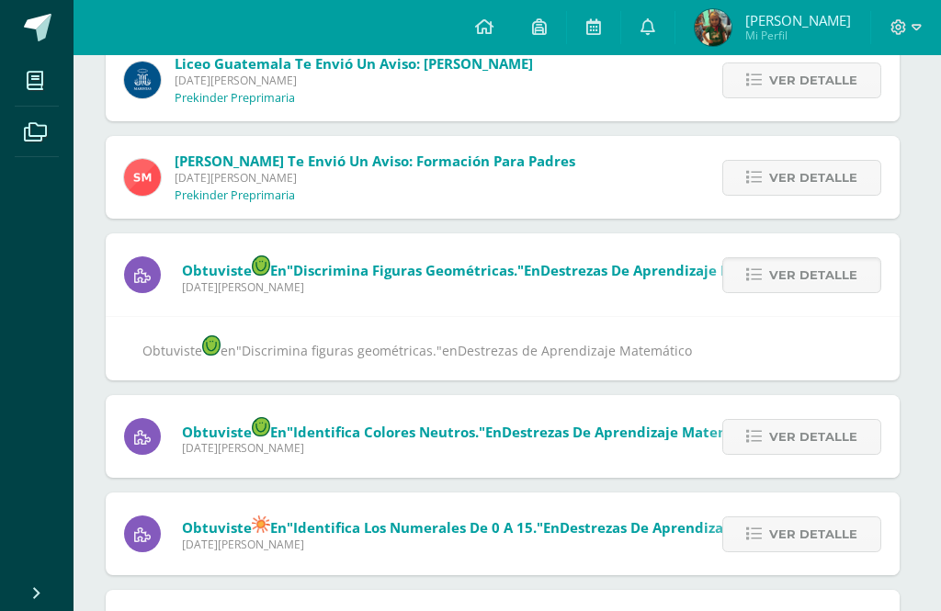
click at [218, 345] on img at bounding box center [211, 345] width 18 height 20
click at [405, 356] on span ""Discrimina figuras geométricas."" at bounding box center [339, 350] width 206 height 17
click at [778, 448] on span "Ver detalle" at bounding box center [813, 437] width 88 height 34
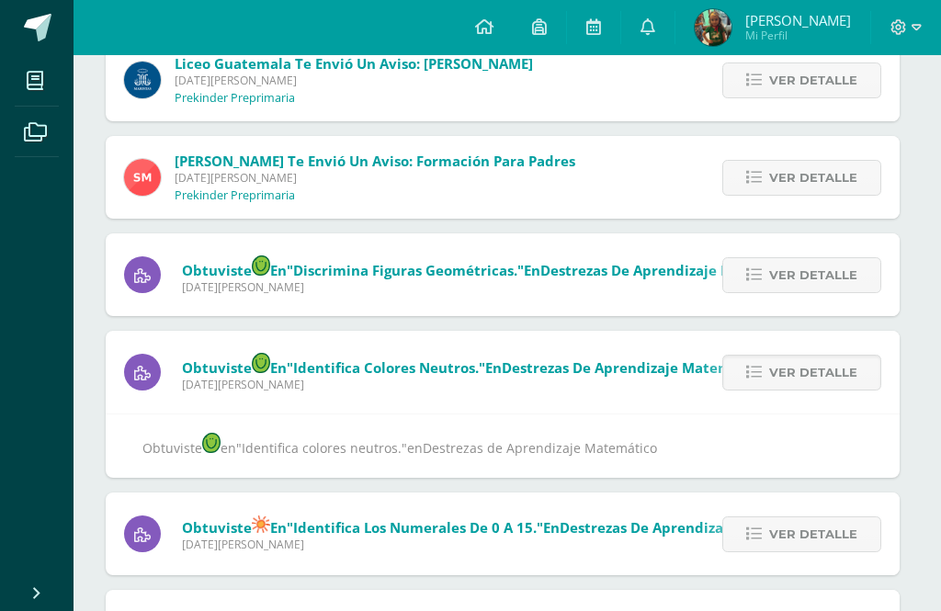
click at [792, 547] on span "Ver detalle" at bounding box center [813, 534] width 88 height 34
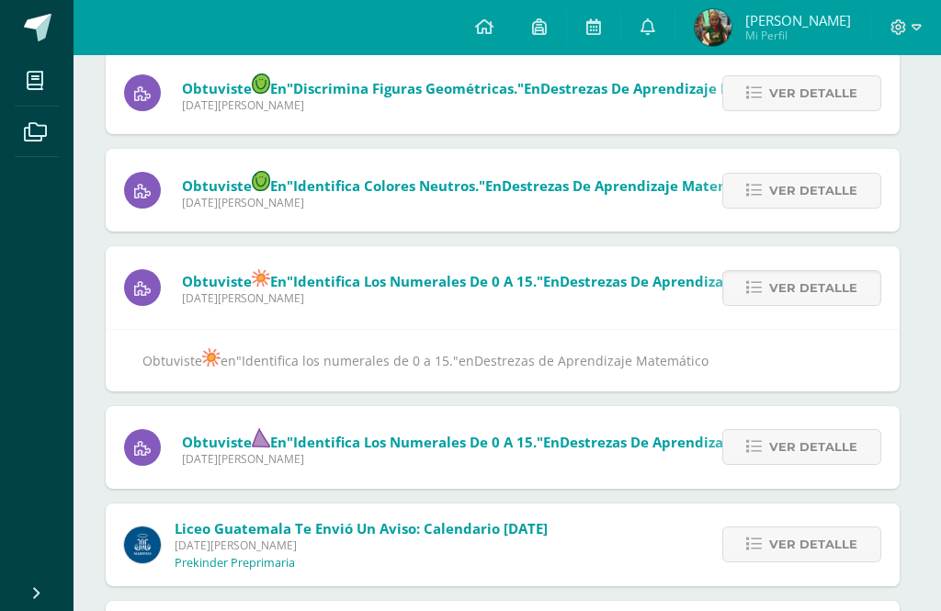
scroll to position [636, 5]
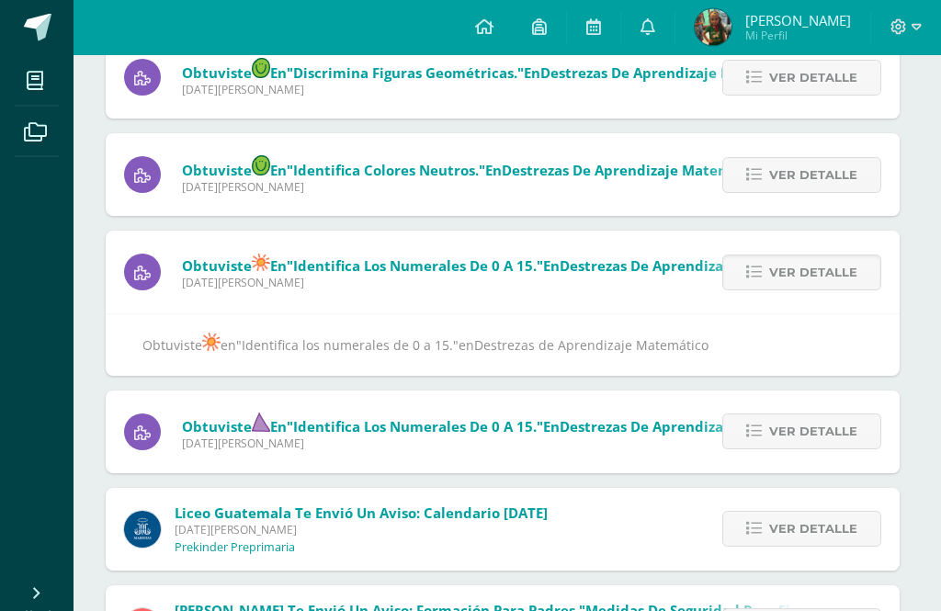
click at [786, 440] on span "Ver detalle" at bounding box center [813, 432] width 88 height 34
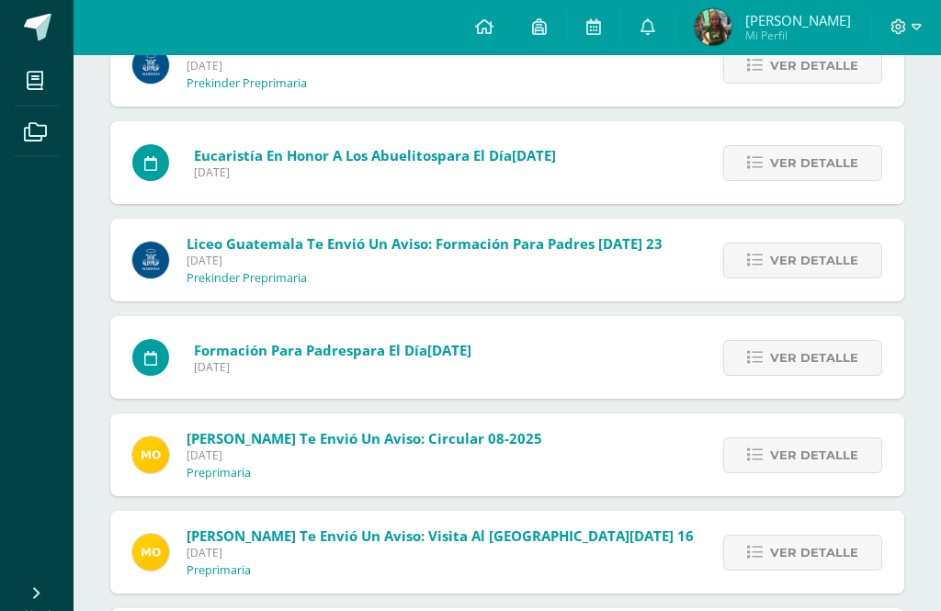
scroll to position [1493, 0]
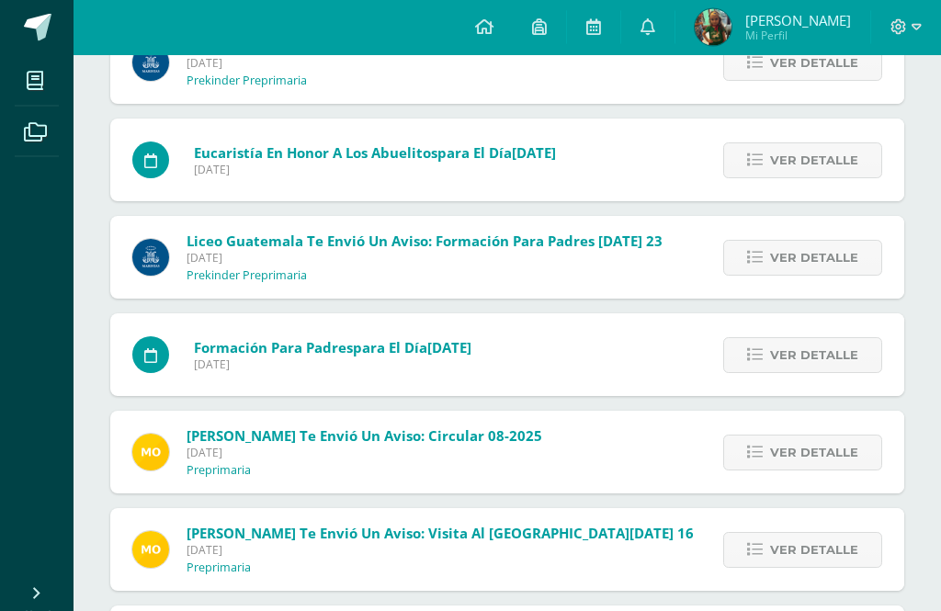
click at [399, 467] on span "Mariana Ortíz te envió un aviso: Circular 08-2025 Martes 15 de Julio de 2025 Pr…" at bounding box center [364, 452] width 356 height 51
click at [773, 466] on span "Ver detalle" at bounding box center [814, 453] width 88 height 34
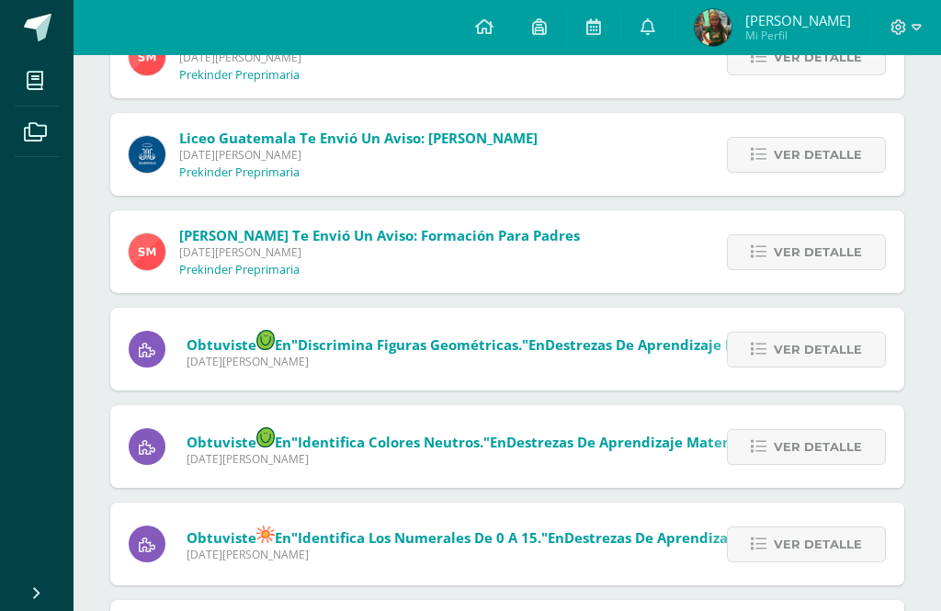
scroll to position [364, 0]
click at [731, 24] on img at bounding box center [712, 27] width 37 height 37
click at [731, 29] on img at bounding box center [712, 27] width 37 height 37
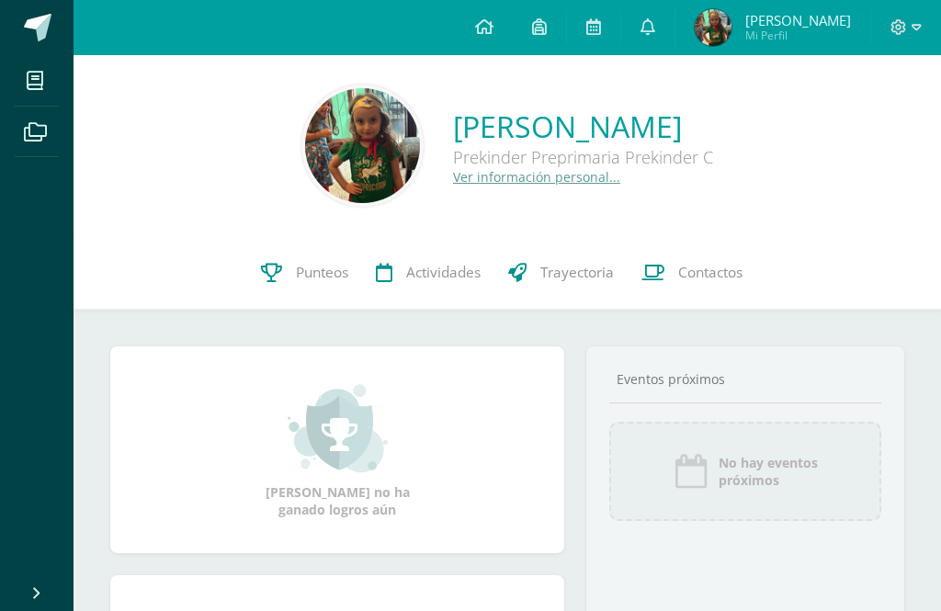
click at [40, 31] on span at bounding box center [38, 28] width 28 height 28
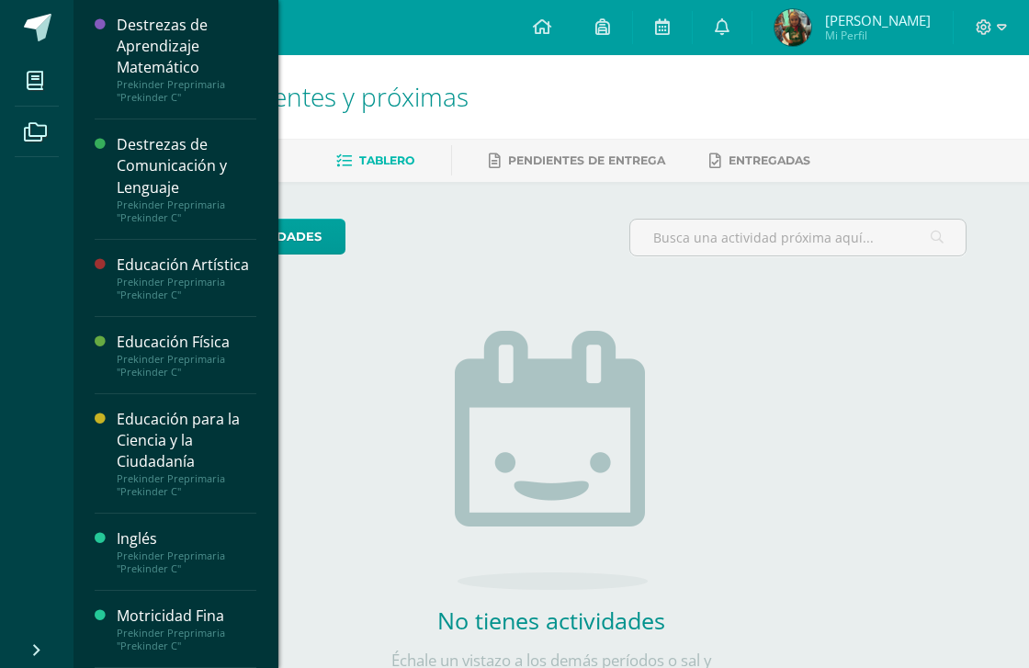
click at [46, 94] on span at bounding box center [35, 80] width 41 height 41
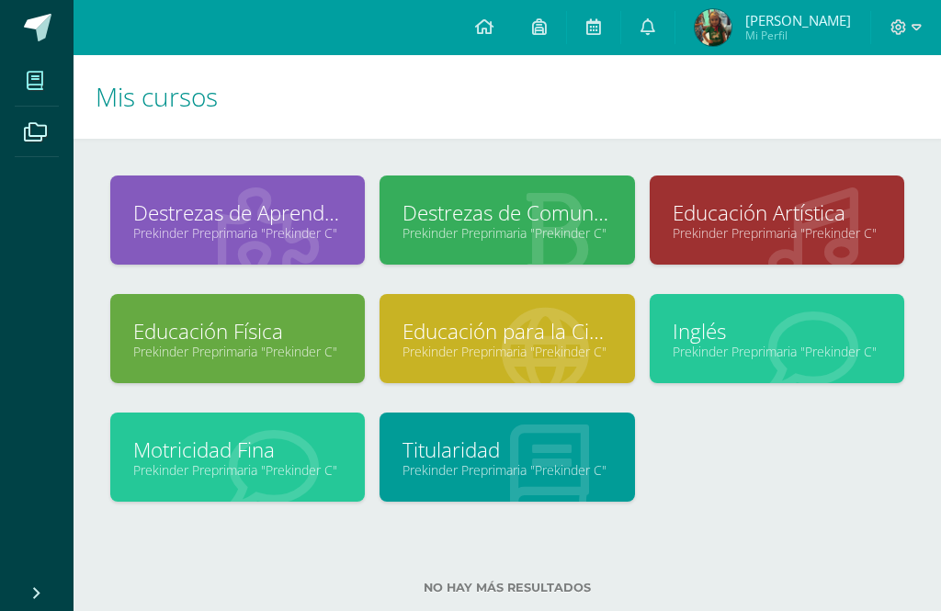
click at [44, 125] on icon at bounding box center [35, 132] width 23 height 18
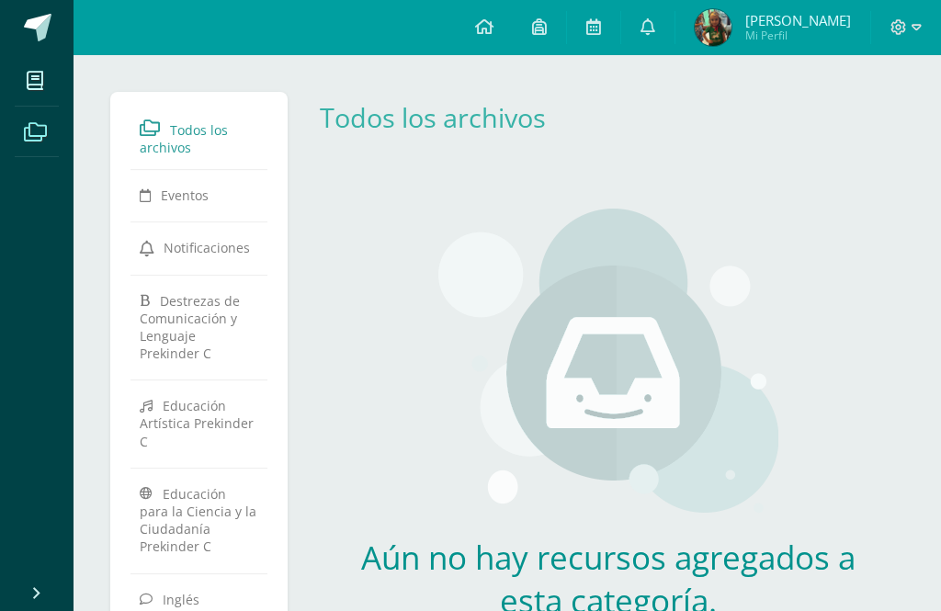
click at [257, 237] on link "Notificaciones" at bounding box center [199, 247] width 119 height 33
click at [252, 250] on link "Notificaciones" at bounding box center [199, 247] width 119 height 33
click at [41, 133] on icon at bounding box center [35, 132] width 23 height 18
click at [240, 337] on span "Destrezas de Comunicación y Lenguaje Prekinder C" at bounding box center [190, 326] width 100 height 71
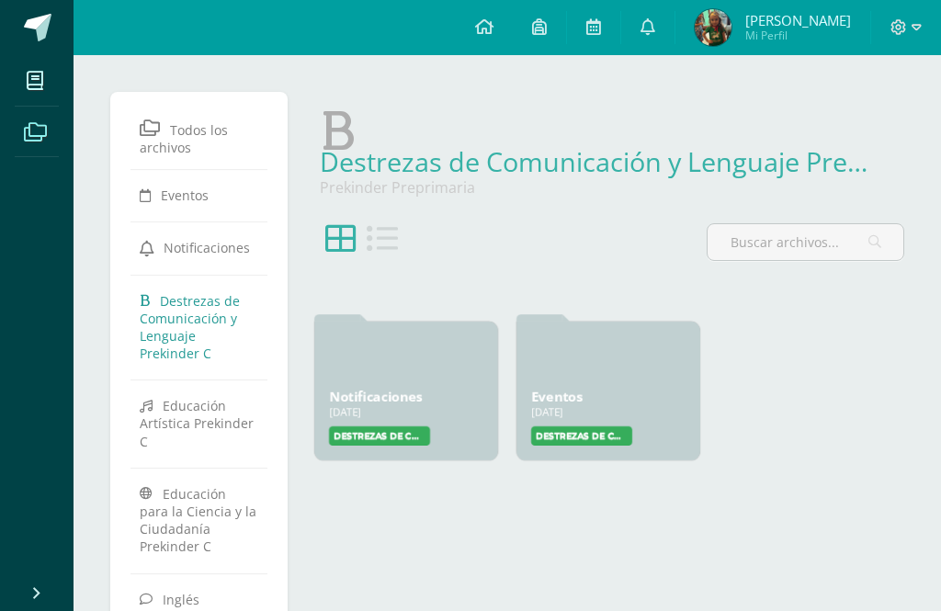
click at [920, 26] on div at bounding box center [906, 27] width 70 height 55
click at [36, 80] on icon at bounding box center [35, 81] width 17 height 18
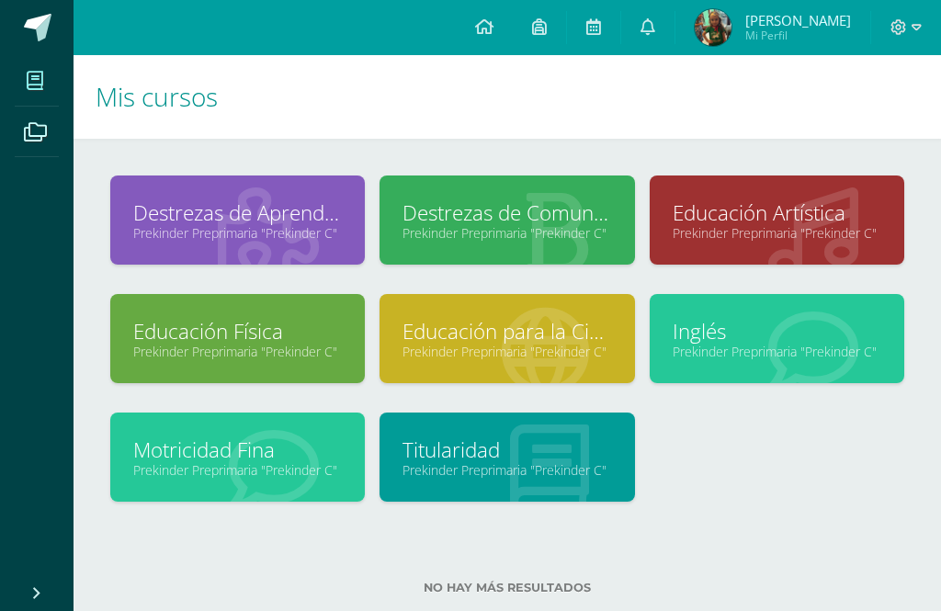
click at [340, 236] on link "Prekinder Preprimaria "Prekinder C"" at bounding box center [237, 232] width 209 height 17
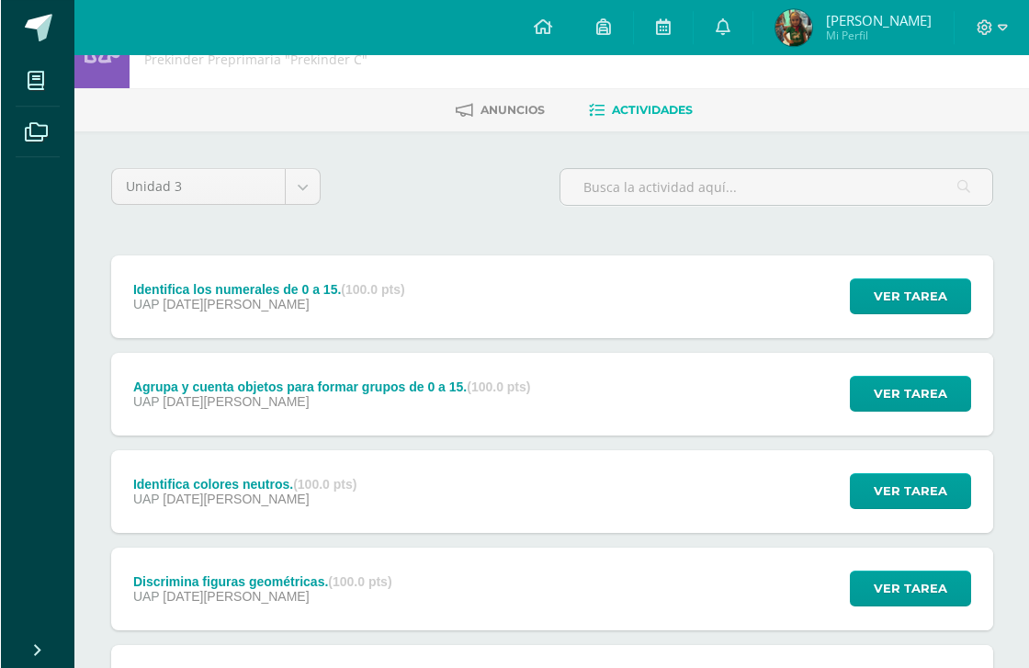
scroll to position [50, 0]
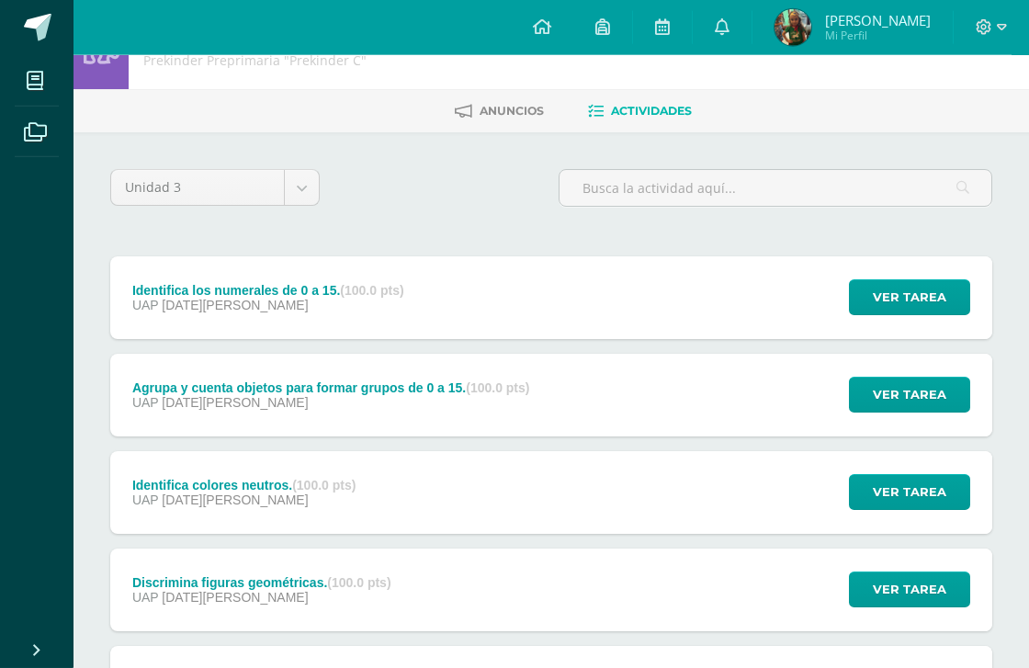
click at [905, 289] on span "Ver tarea" at bounding box center [909, 297] width 73 height 34
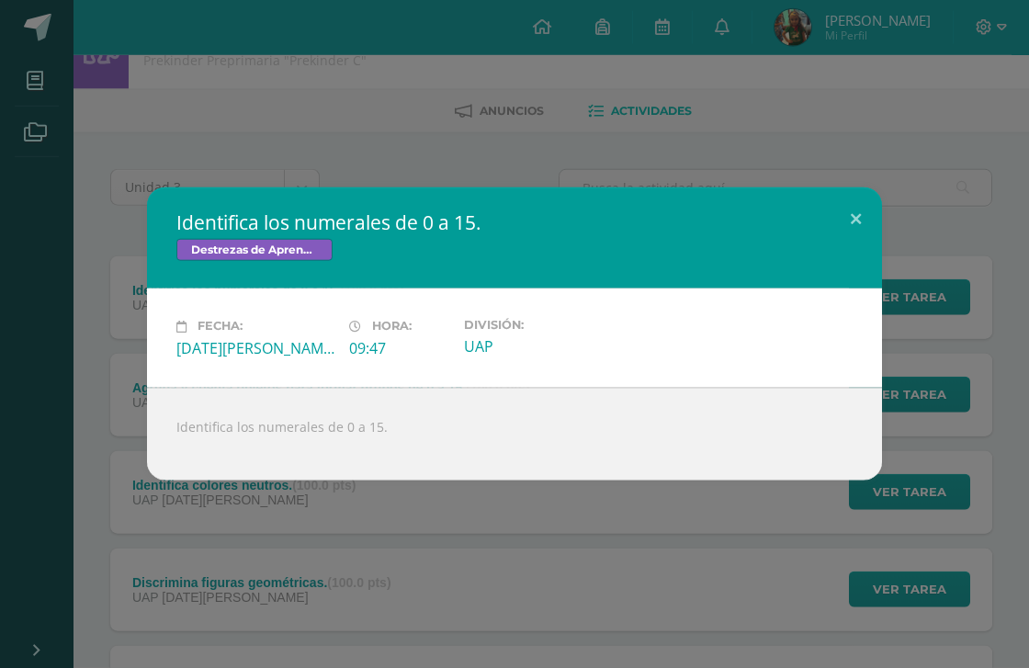
click at [854, 214] on button at bounding box center [856, 218] width 52 height 62
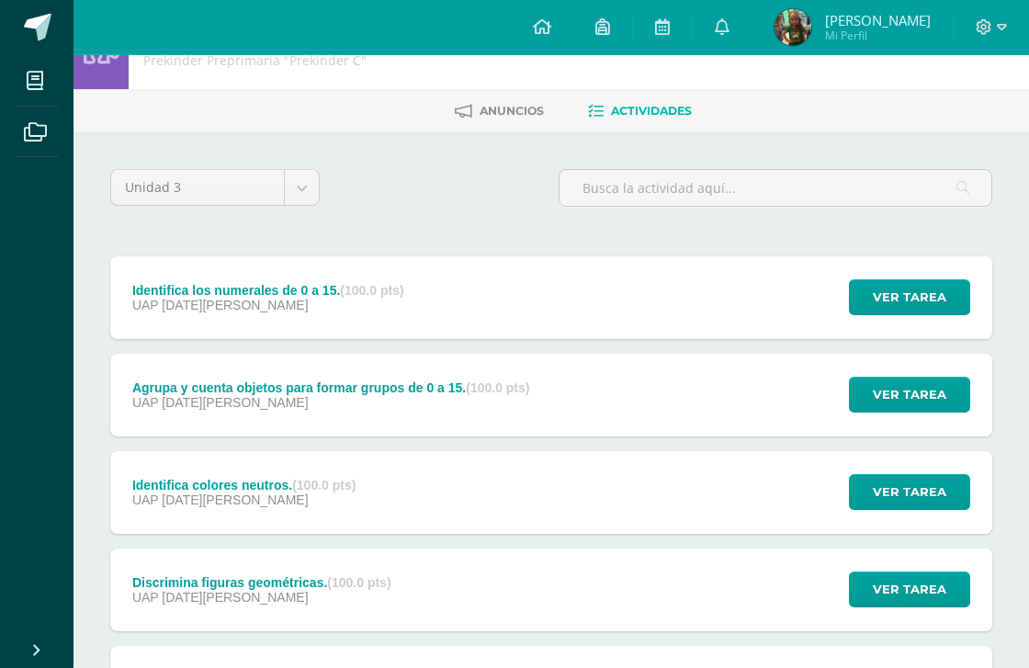
click at [904, 295] on span "Ver tarea" at bounding box center [909, 297] width 73 height 34
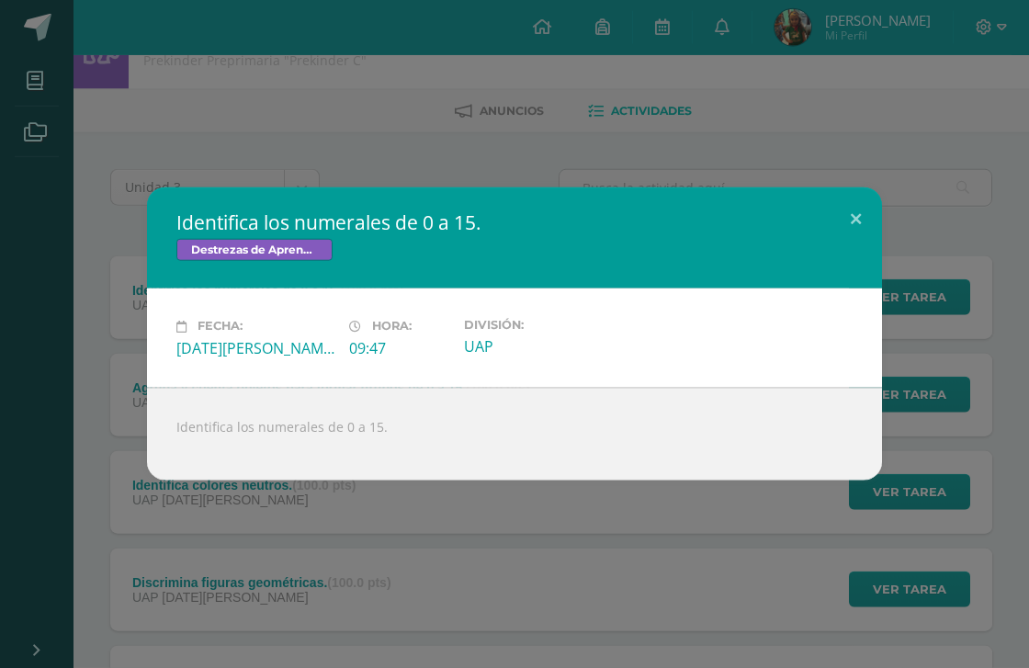
click at [864, 202] on button at bounding box center [856, 218] width 52 height 62
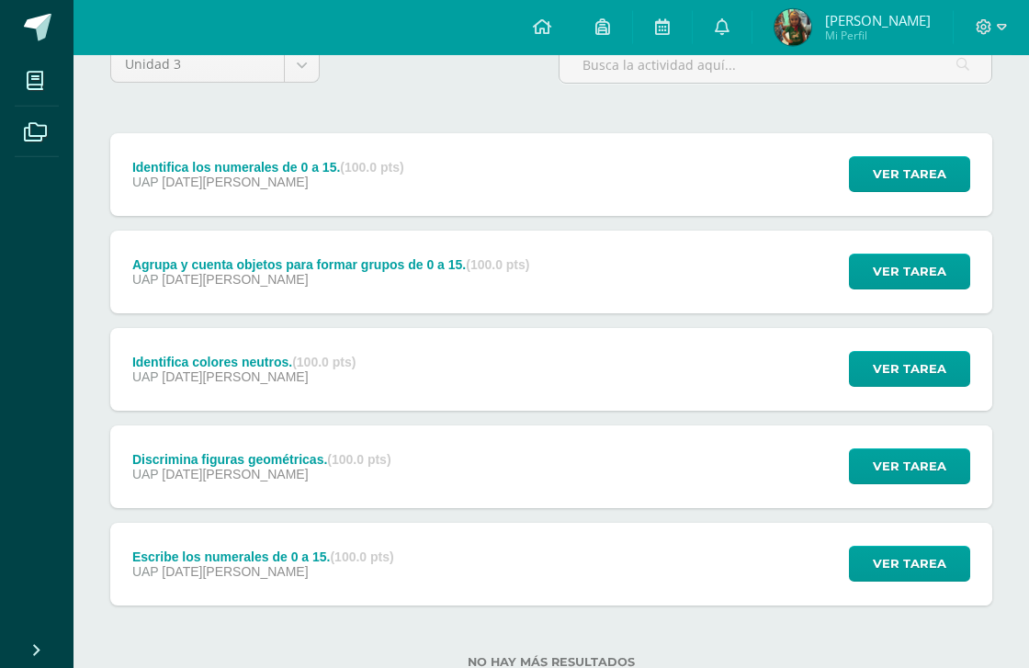
scroll to position [173, 0]
click at [917, 564] on span "Ver tarea" at bounding box center [909, 564] width 73 height 34
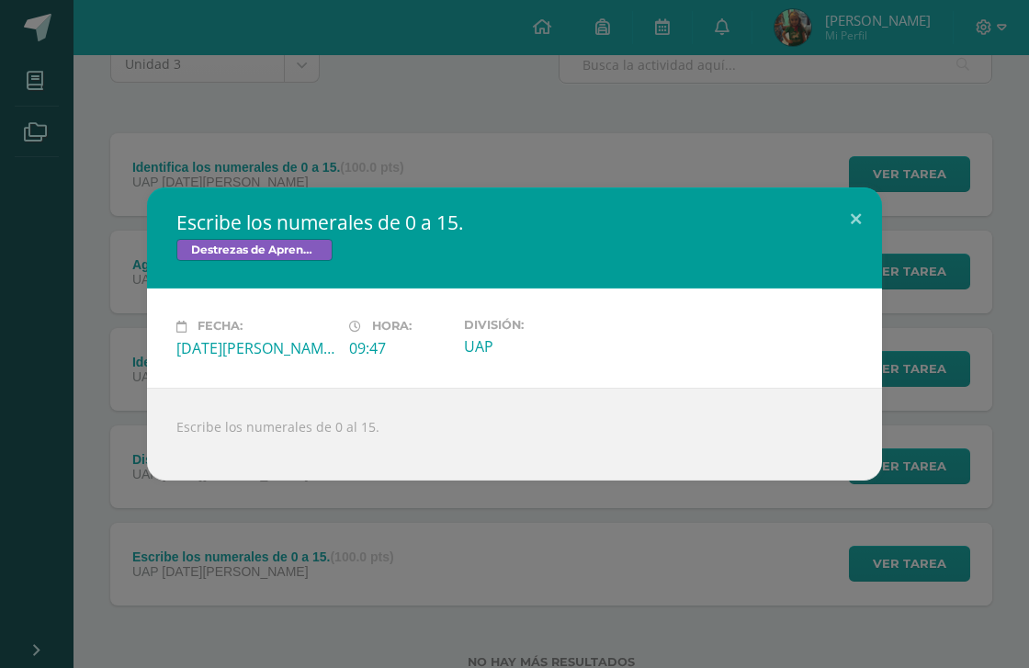
click at [828, 122] on div "Escribe los numerales de 0 a 15. Destrezas de Aprendizaje Matemático Fecha: Jue…" at bounding box center [514, 334] width 1029 height 668
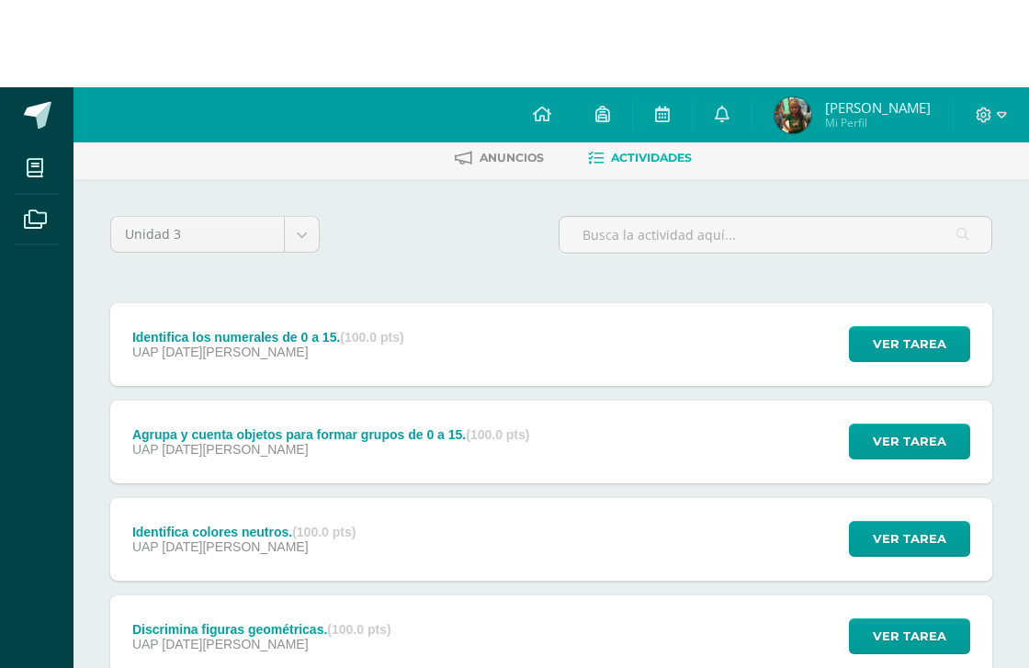
scroll to position [0, 0]
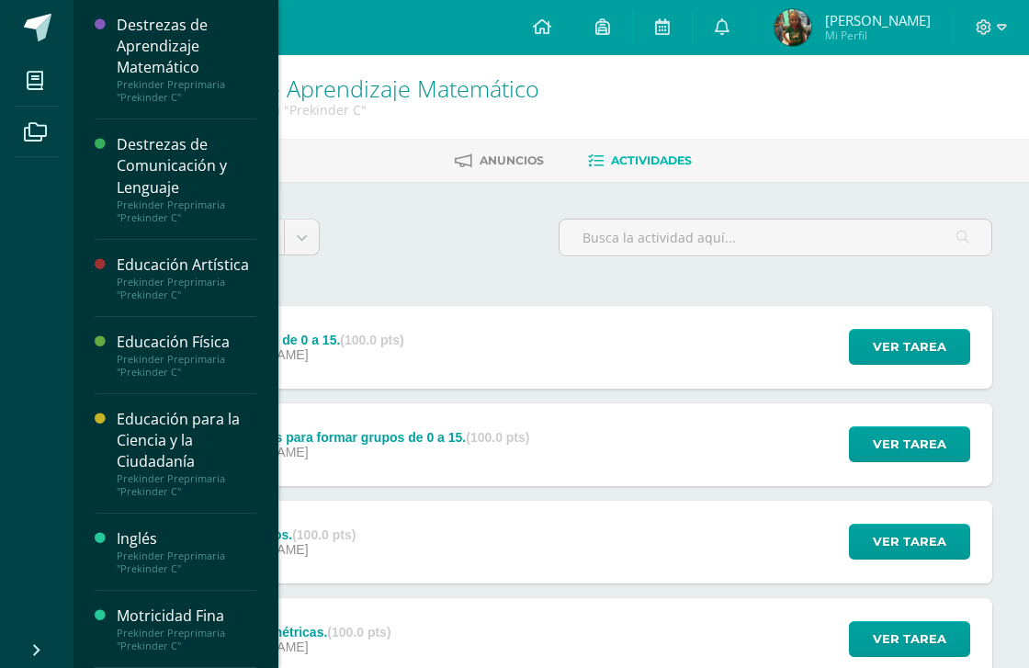
click at [11, 66] on li "Mis cursos" at bounding box center [36, 80] width 73 height 51
click at [99, 87] on div at bounding box center [106, 59] width 22 height 89
click at [124, 162] on div "Destrezas de Comunicación y Lenguaje" at bounding box center [187, 165] width 140 height 63
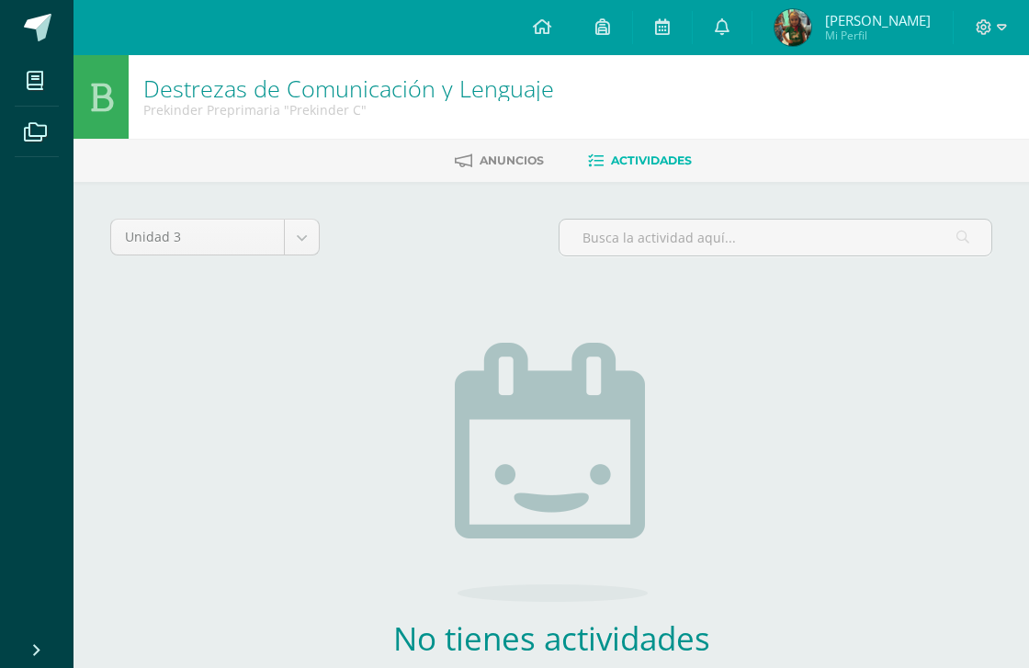
click at [104, 91] on icon at bounding box center [101, 97] width 24 height 32
click at [107, 98] on icon at bounding box center [101, 97] width 24 height 32
click at [30, 79] on icon at bounding box center [35, 81] width 17 height 18
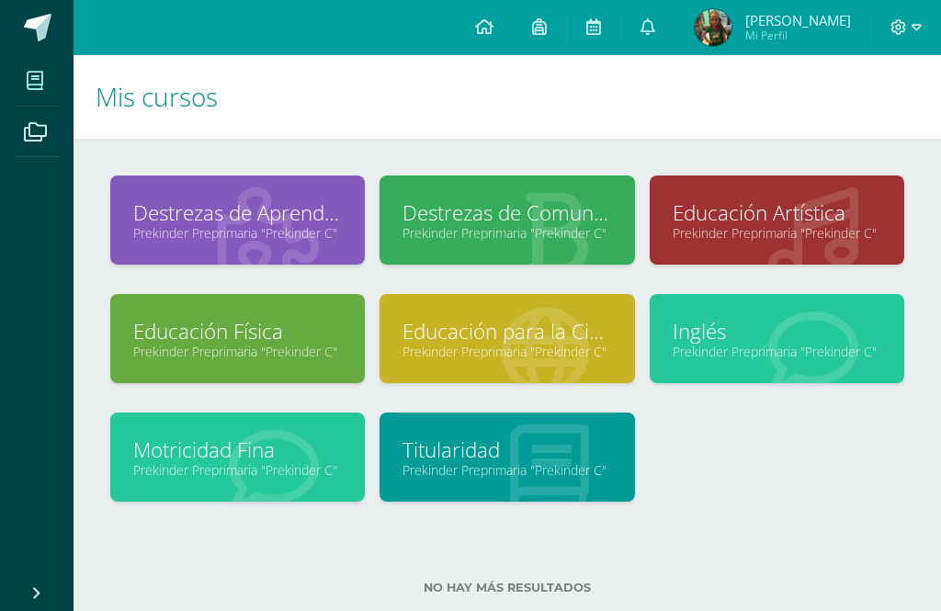
click at [314, 475] on link "Prekinder Preprimaria "Prekinder C"" at bounding box center [237, 469] width 209 height 17
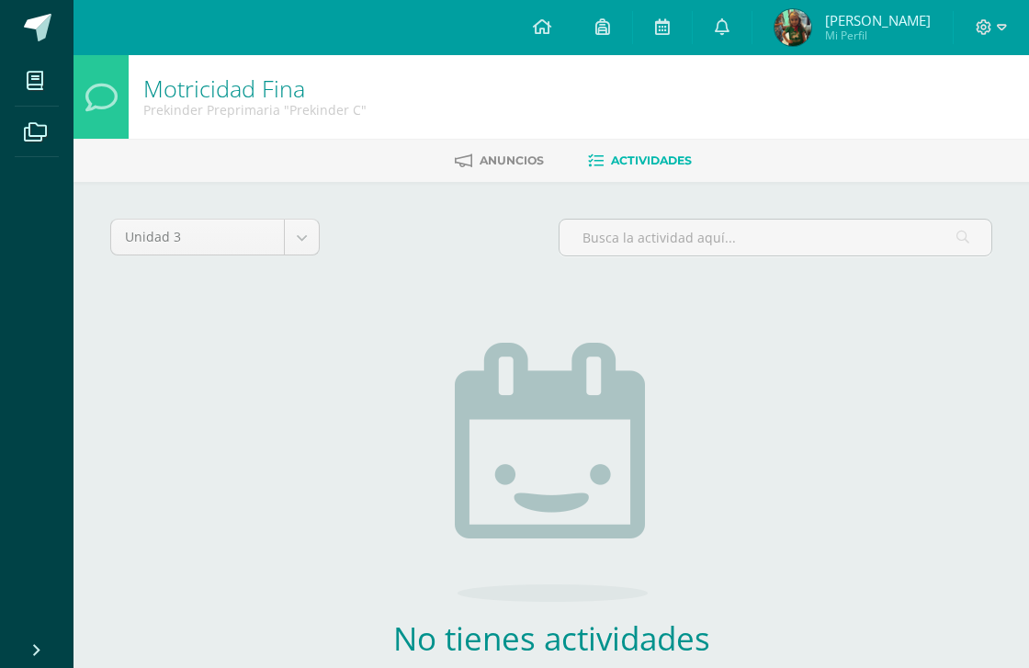
click at [26, 74] on span at bounding box center [35, 80] width 41 height 41
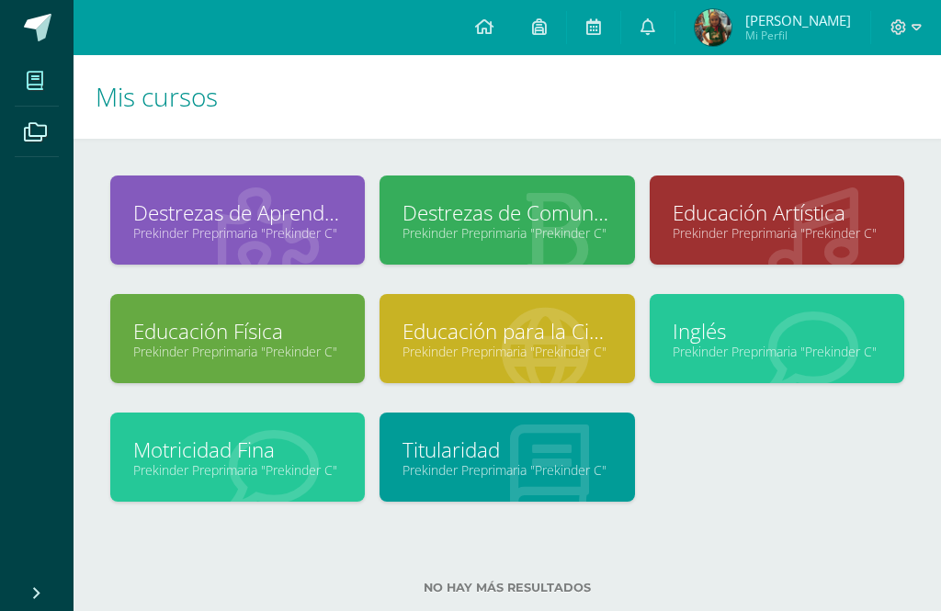
click at [483, 238] on link "Prekinder Preprimaria "Prekinder C"" at bounding box center [506, 232] width 209 height 17
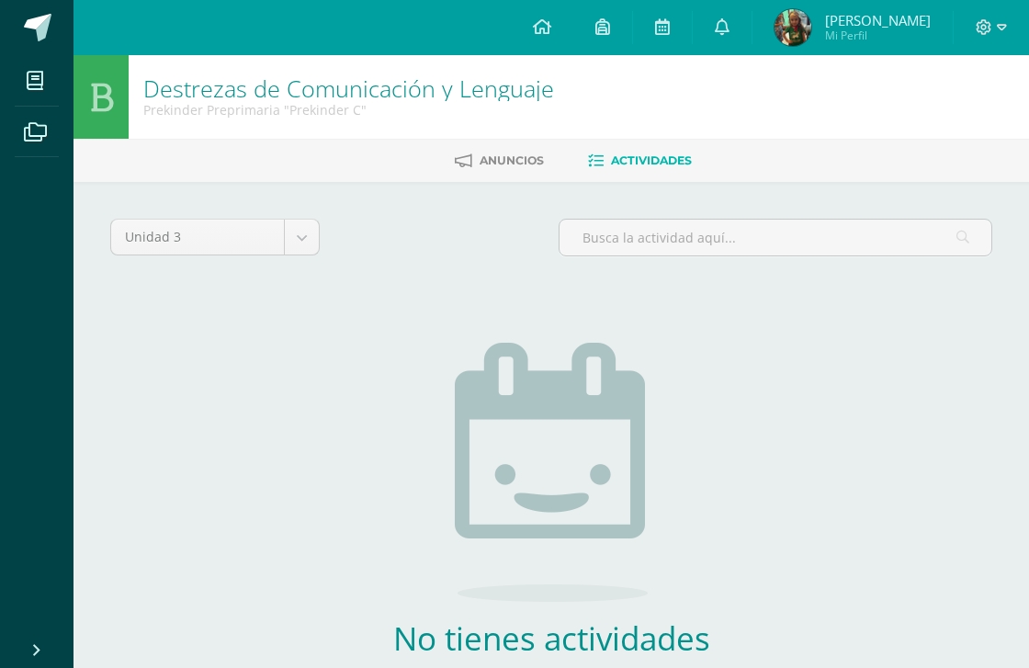
click at [523, 149] on link "Anuncios" at bounding box center [499, 160] width 89 height 29
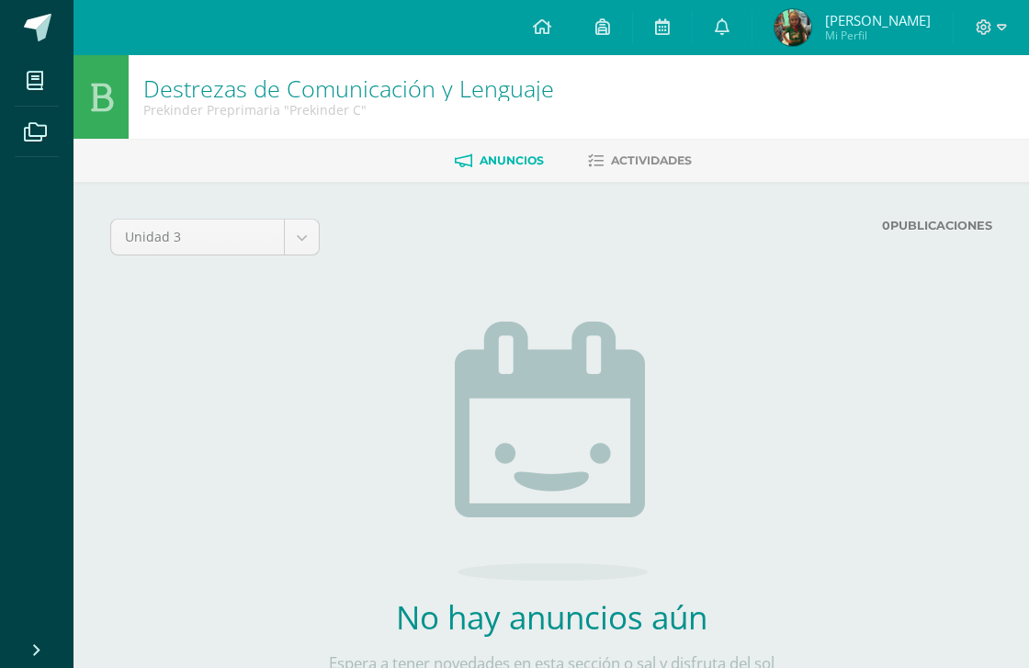
click at [47, 22] on span at bounding box center [38, 28] width 28 height 28
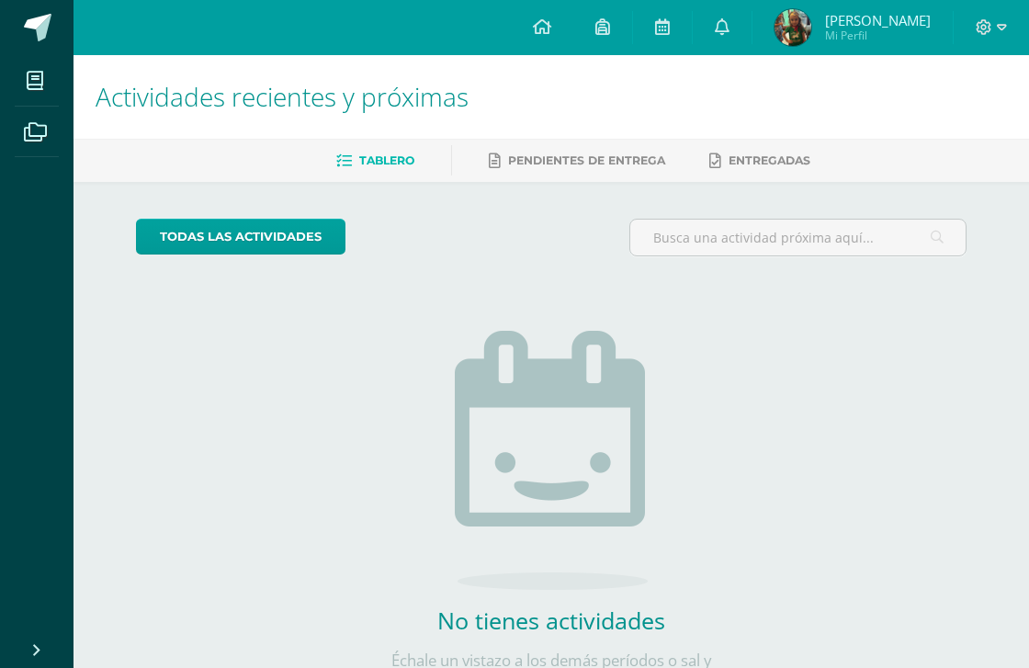
click at [325, 240] on link "todas las Actividades" at bounding box center [240, 237] width 209 height 36
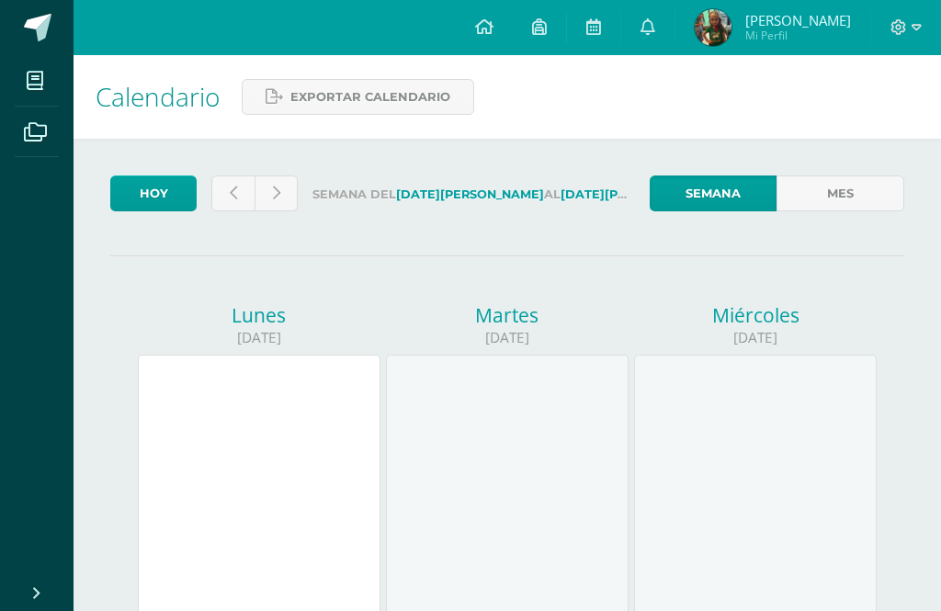
click at [230, 191] on icon at bounding box center [233, 194] width 7 height 16
click at [36, 73] on icon at bounding box center [35, 81] width 17 height 18
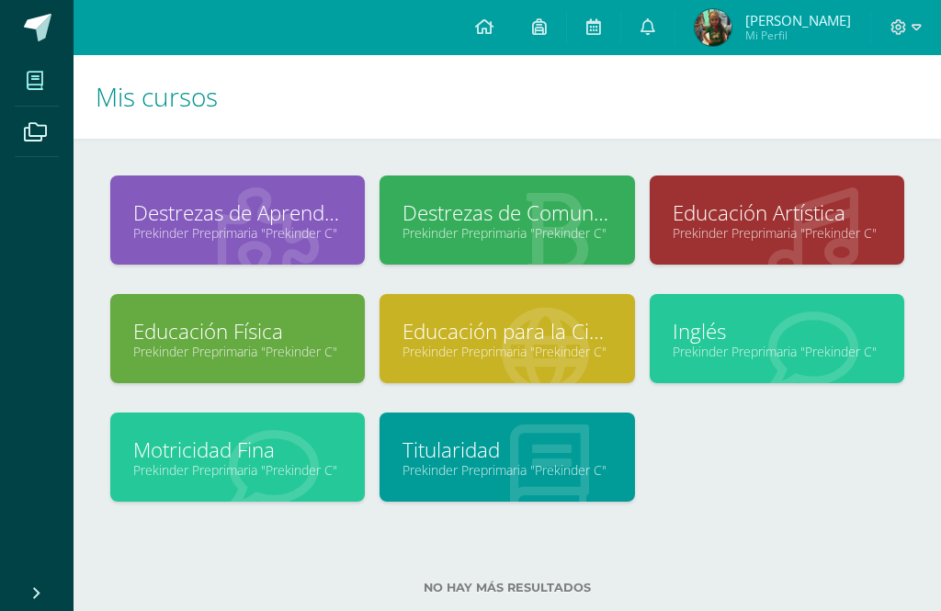
click at [760, 353] on link "Prekinder Preprimaria "Prekinder C"" at bounding box center [776, 351] width 209 height 17
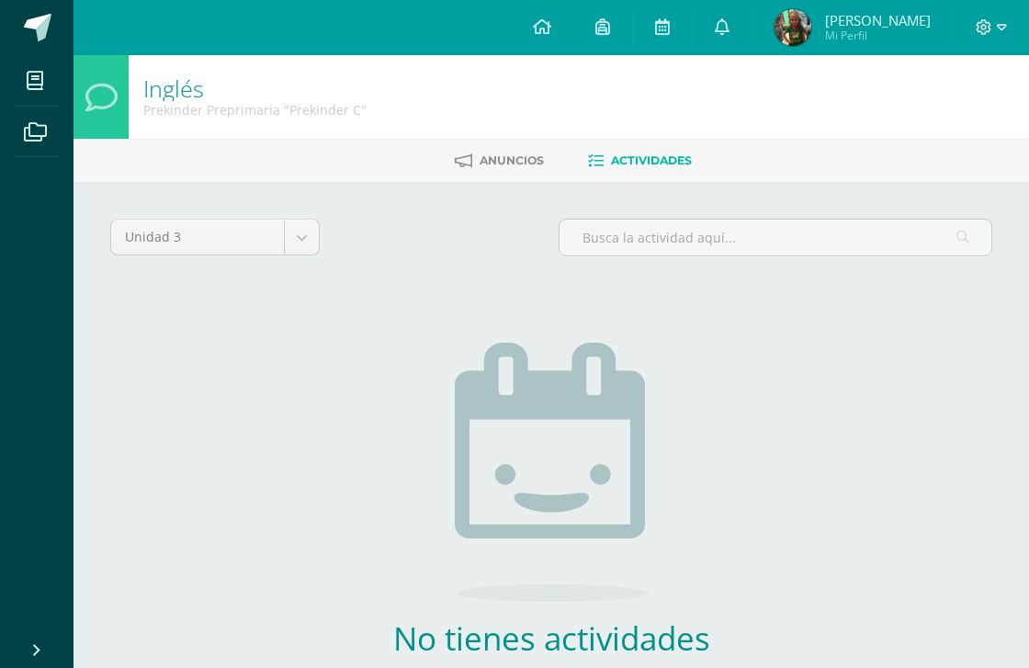
click at [641, 155] on span "Actividades" at bounding box center [651, 160] width 81 height 14
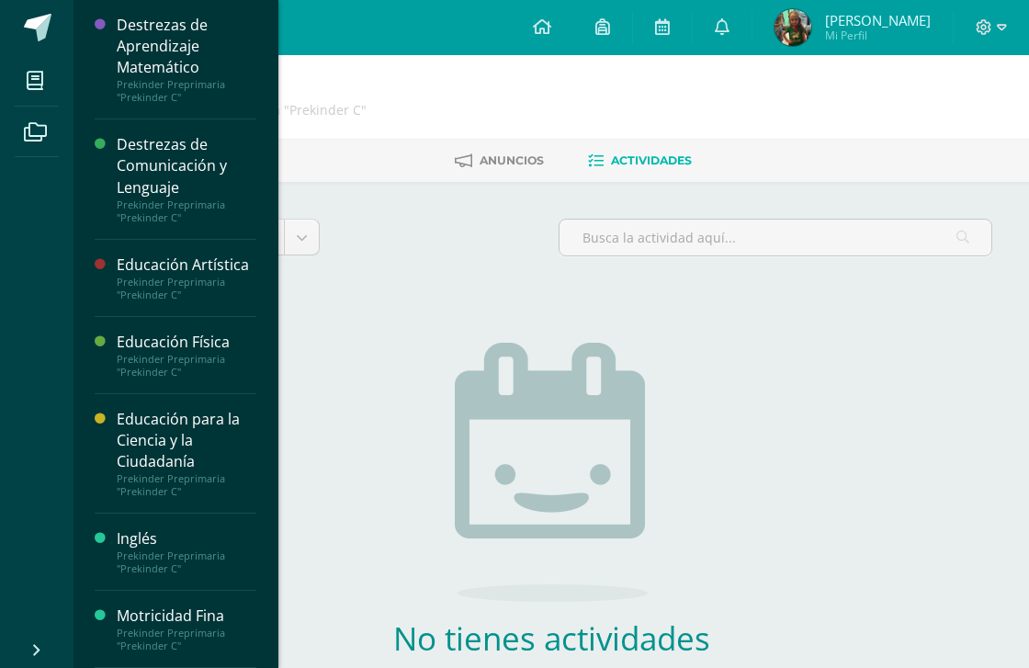
click at [26, 85] on span at bounding box center [35, 80] width 41 height 41
